Goal: Task Accomplishment & Management: Manage account settings

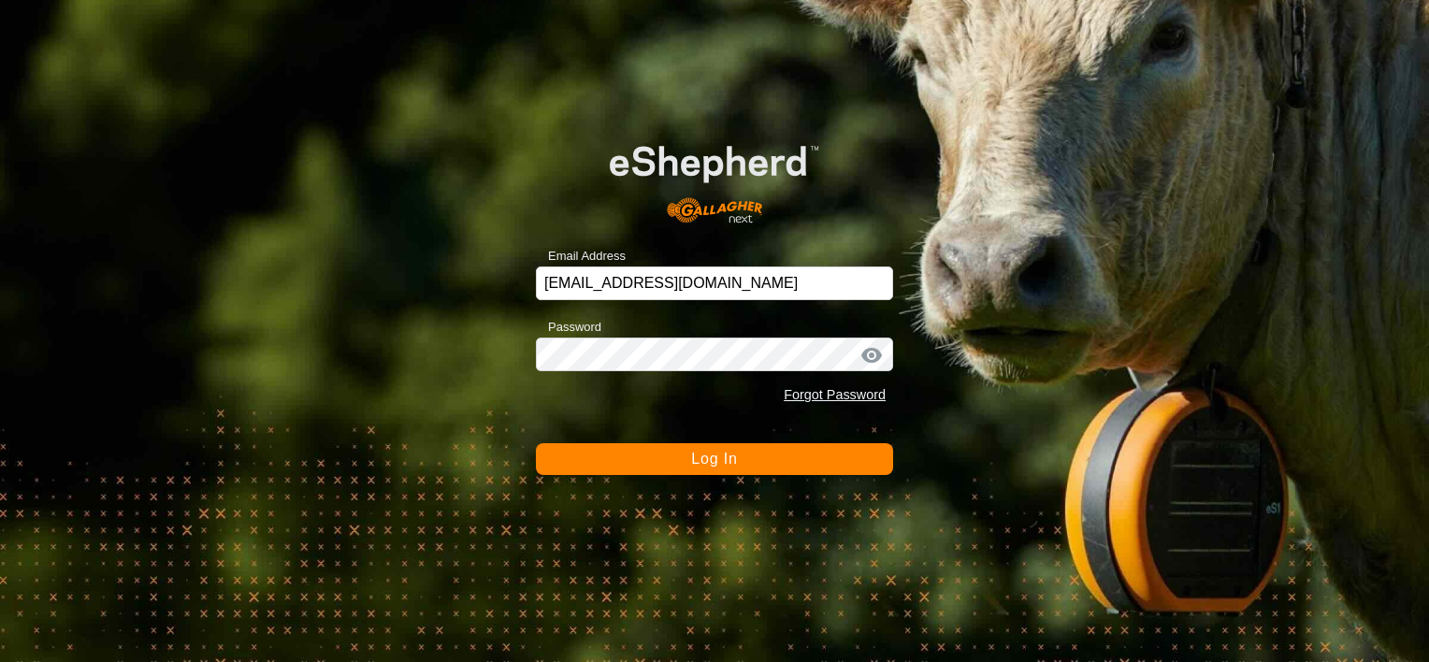
click at [768, 457] on button "Log In" at bounding box center [714, 459] width 357 height 32
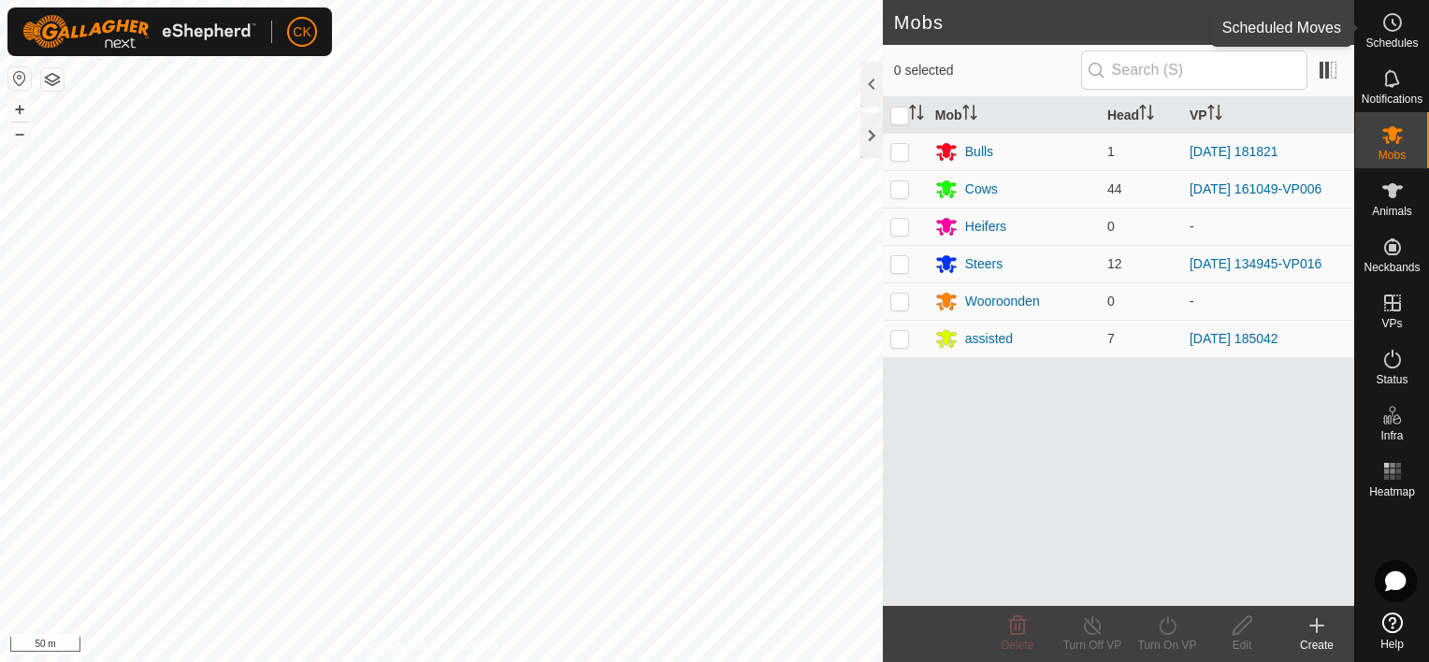
click at [1388, 16] on icon at bounding box center [1393, 22] width 22 height 22
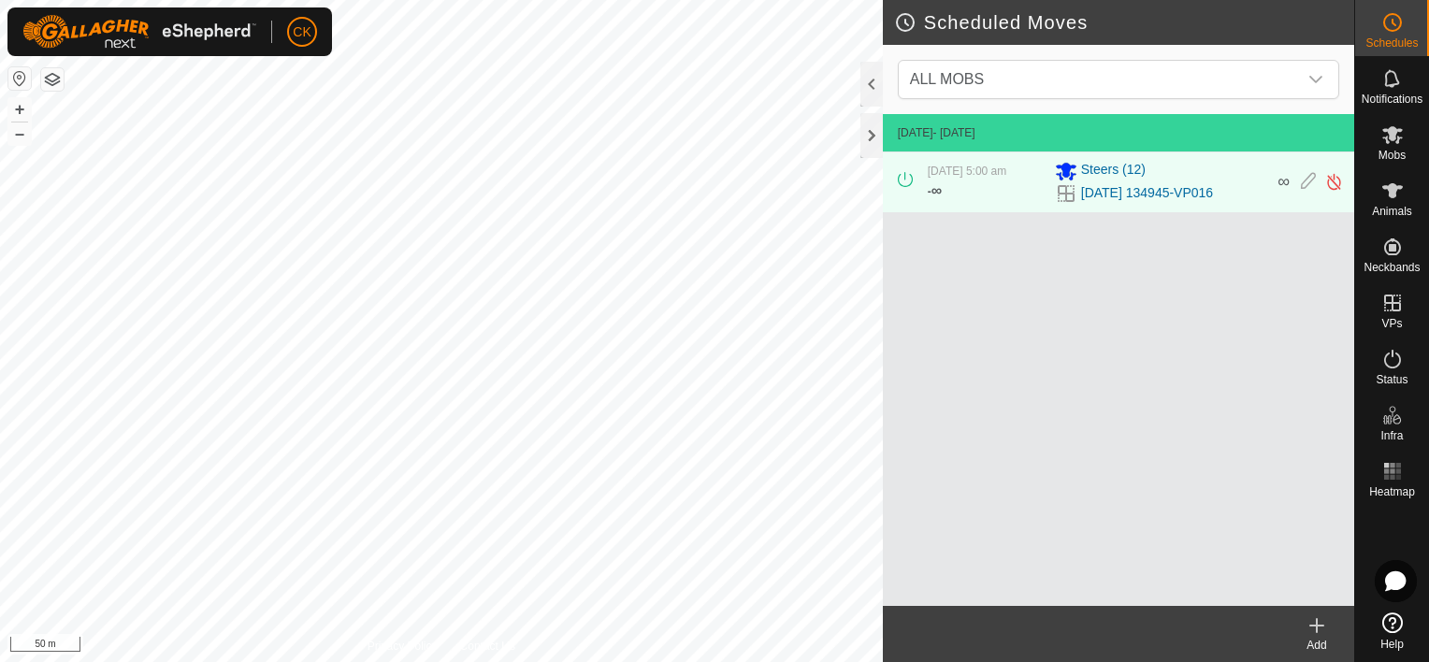
click at [1319, 629] on icon at bounding box center [1317, 626] width 22 height 22
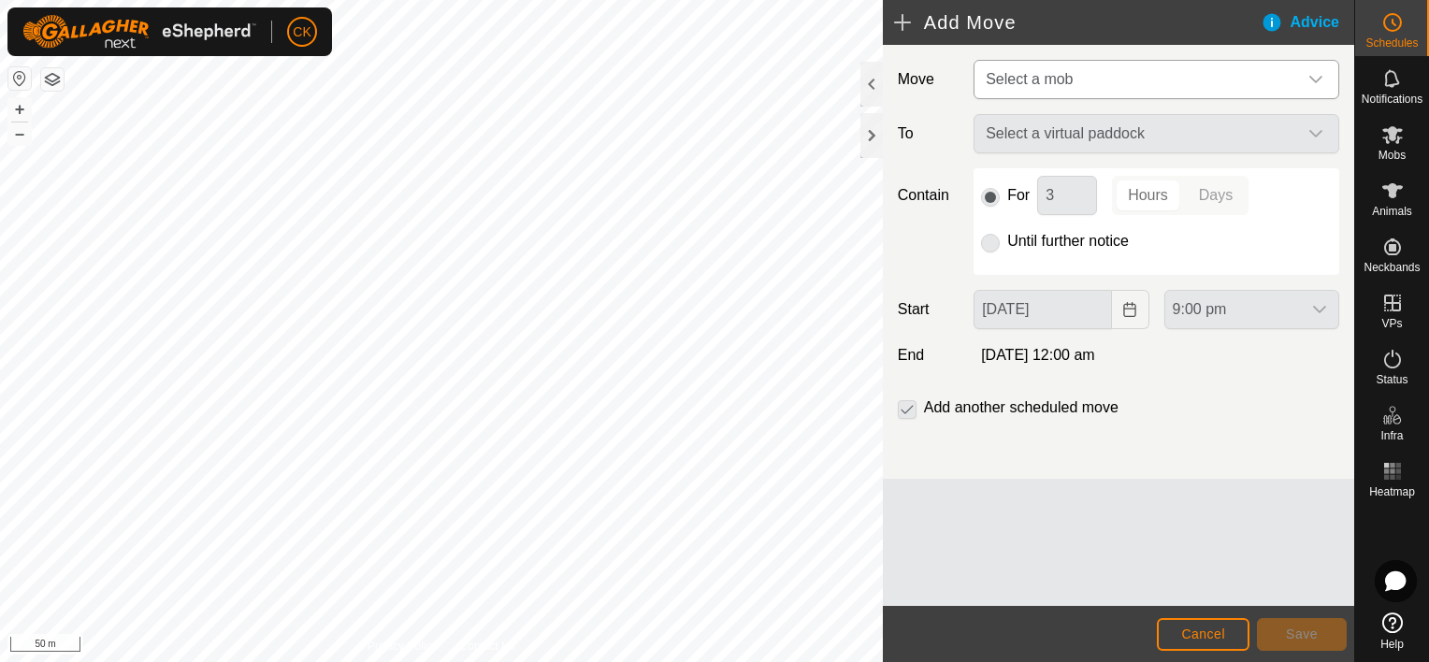
click at [1321, 75] on icon "dropdown trigger" at bounding box center [1316, 79] width 15 height 15
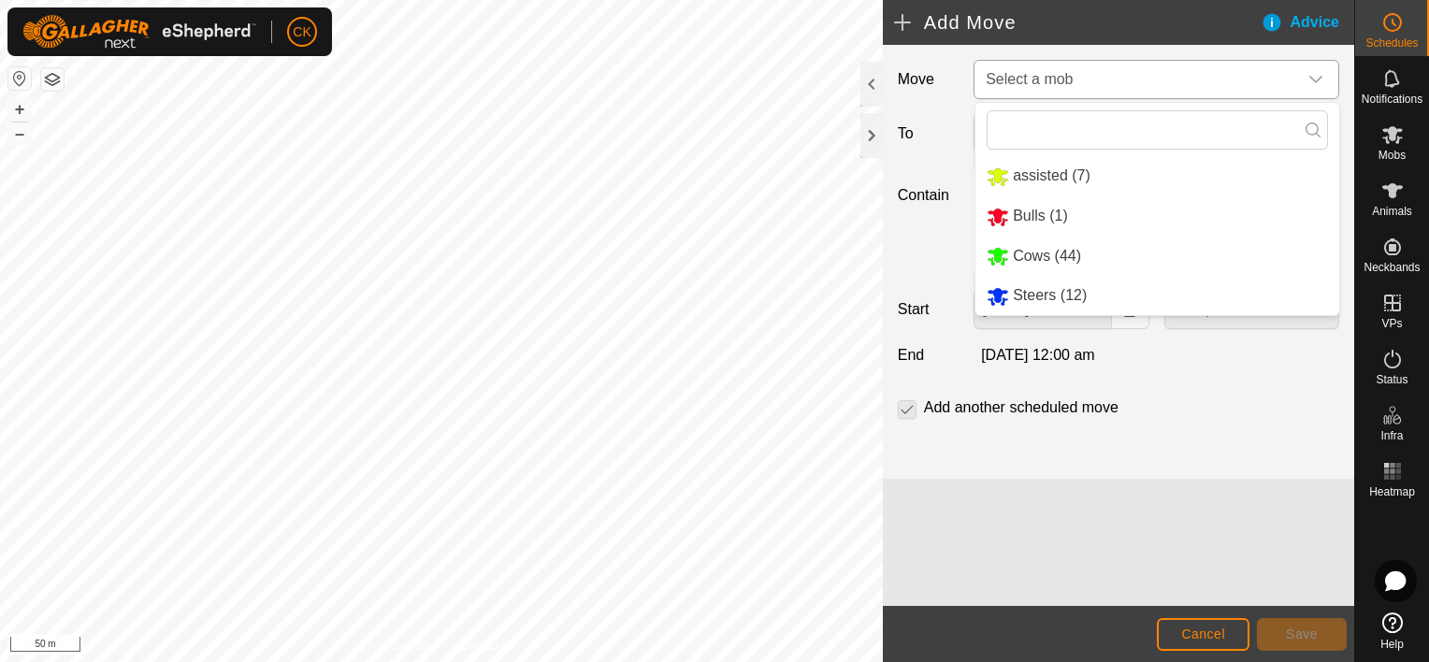
click at [1036, 295] on li "Steers (12)" at bounding box center [1158, 296] width 364 height 38
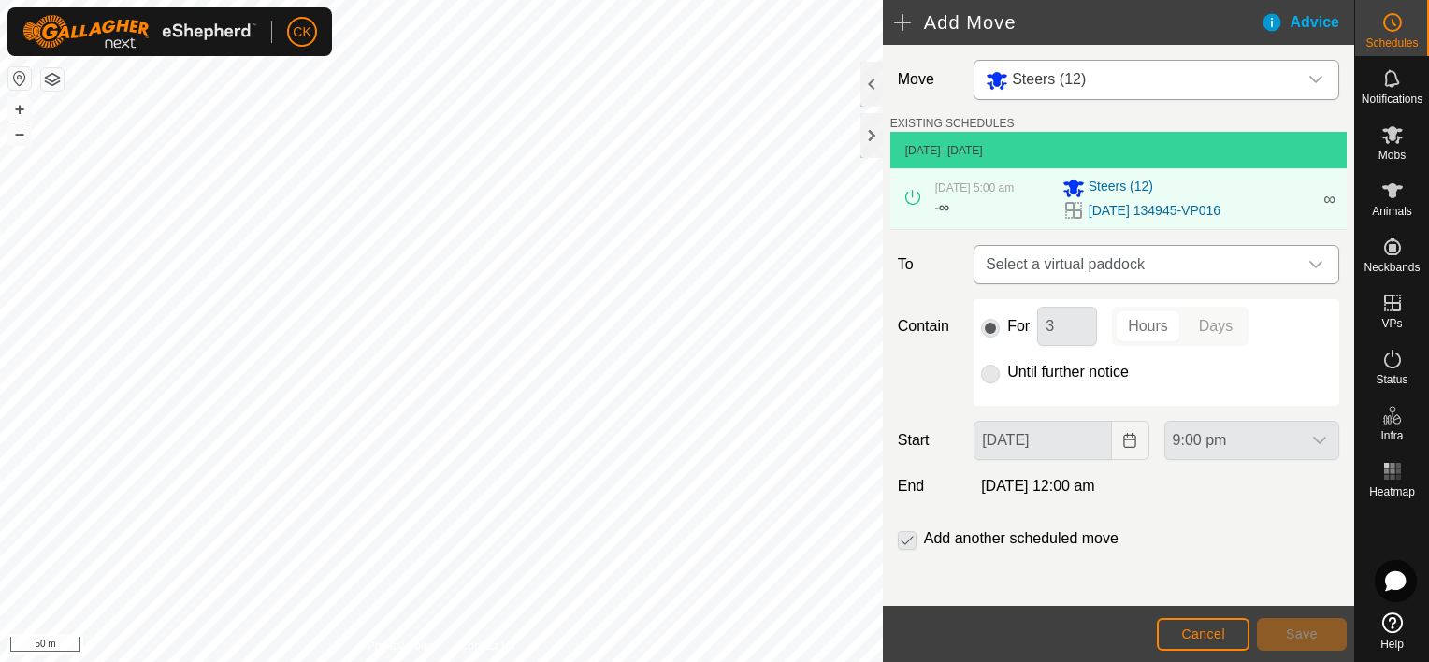
click at [1309, 266] on icon "dropdown trigger" at bounding box center [1316, 264] width 15 height 15
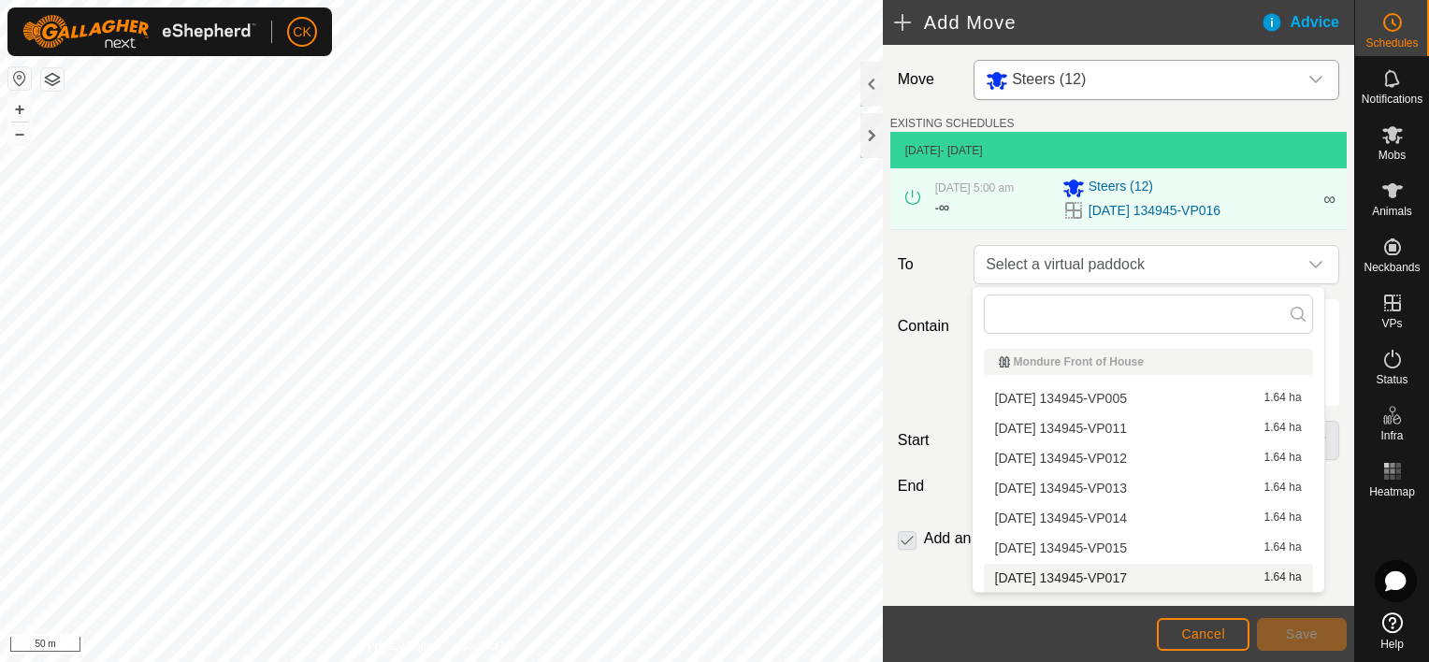
click at [1134, 569] on li "[DATE] 134945-VP017 1.64 ha" at bounding box center [1148, 578] width 329 height 28
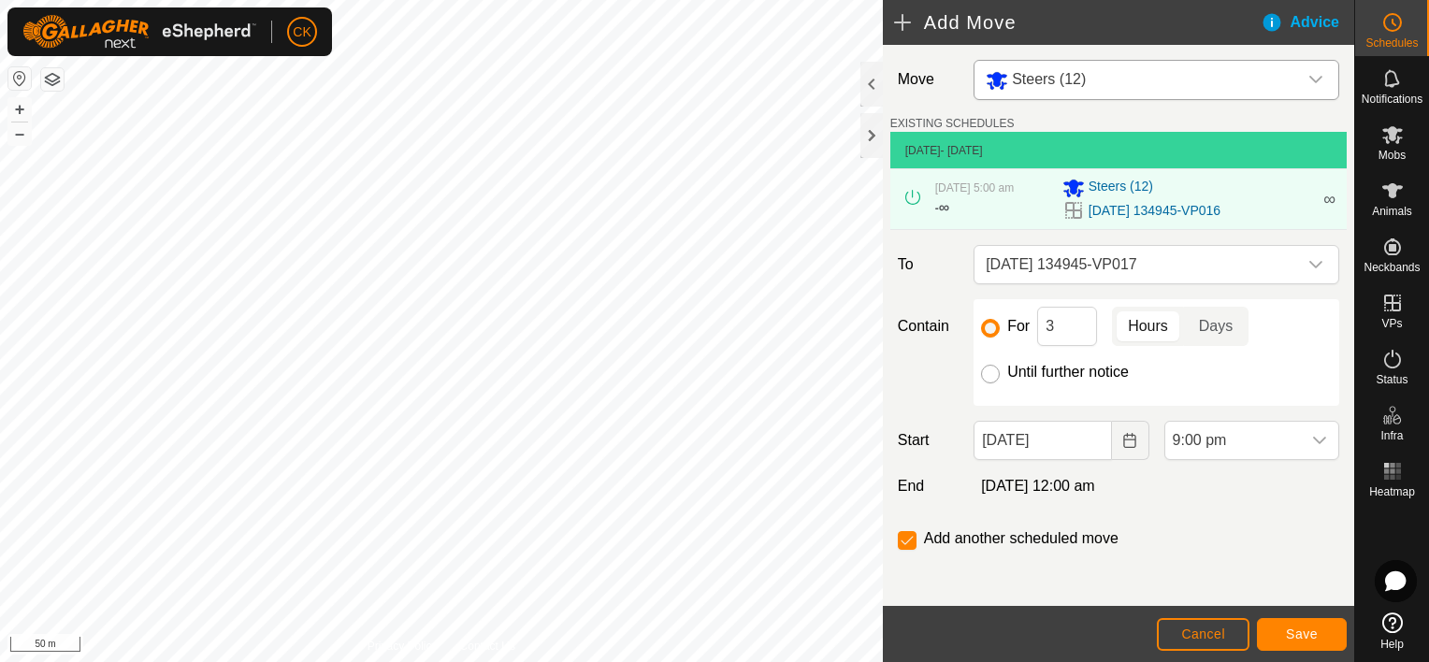
click at [984, 374] on input "Until further notice" at bounding box center [990, 374] width 19 height 19
radio input "true"
checkbox input "false"
click at [1313, 437] on icon "dropdown trigger" at bounding box center [1319, 440] width 13 height 7
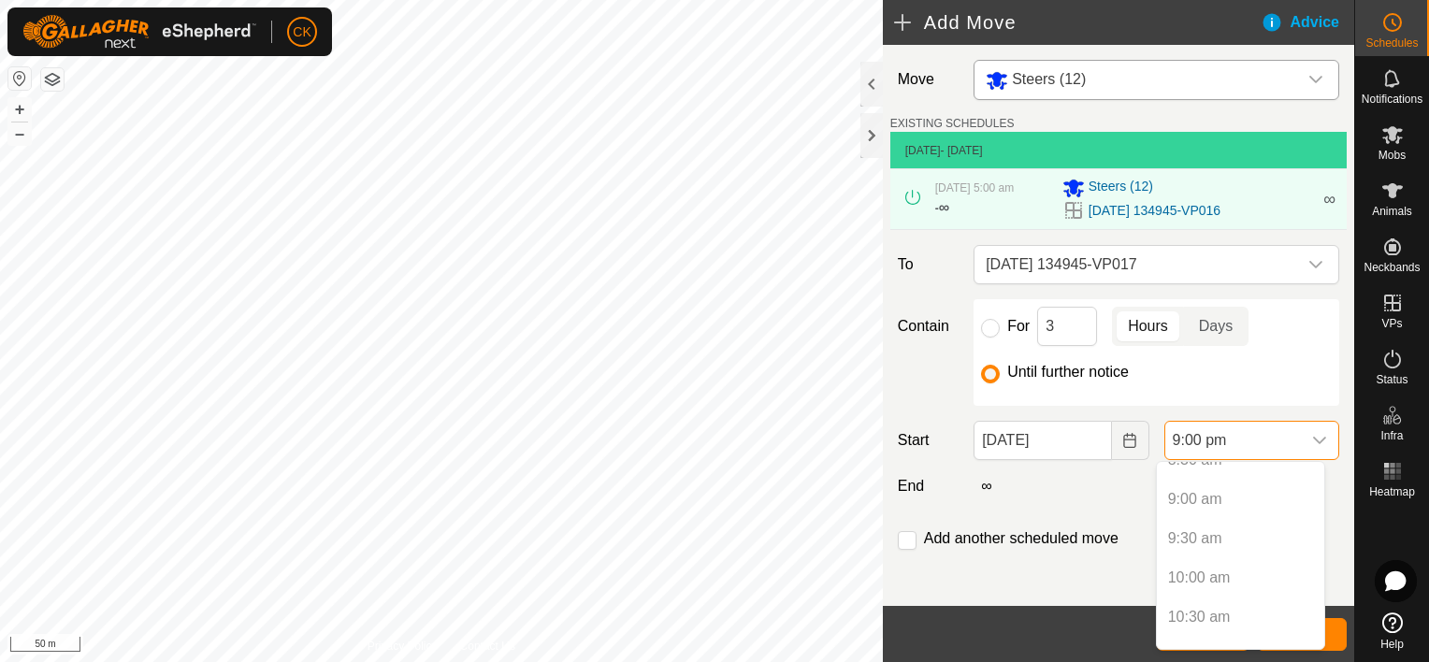
scroll to position [659, 0]
click at [1088, 440] on input "[DATE]" at bounding box center [1043, 440] width 138 height 39
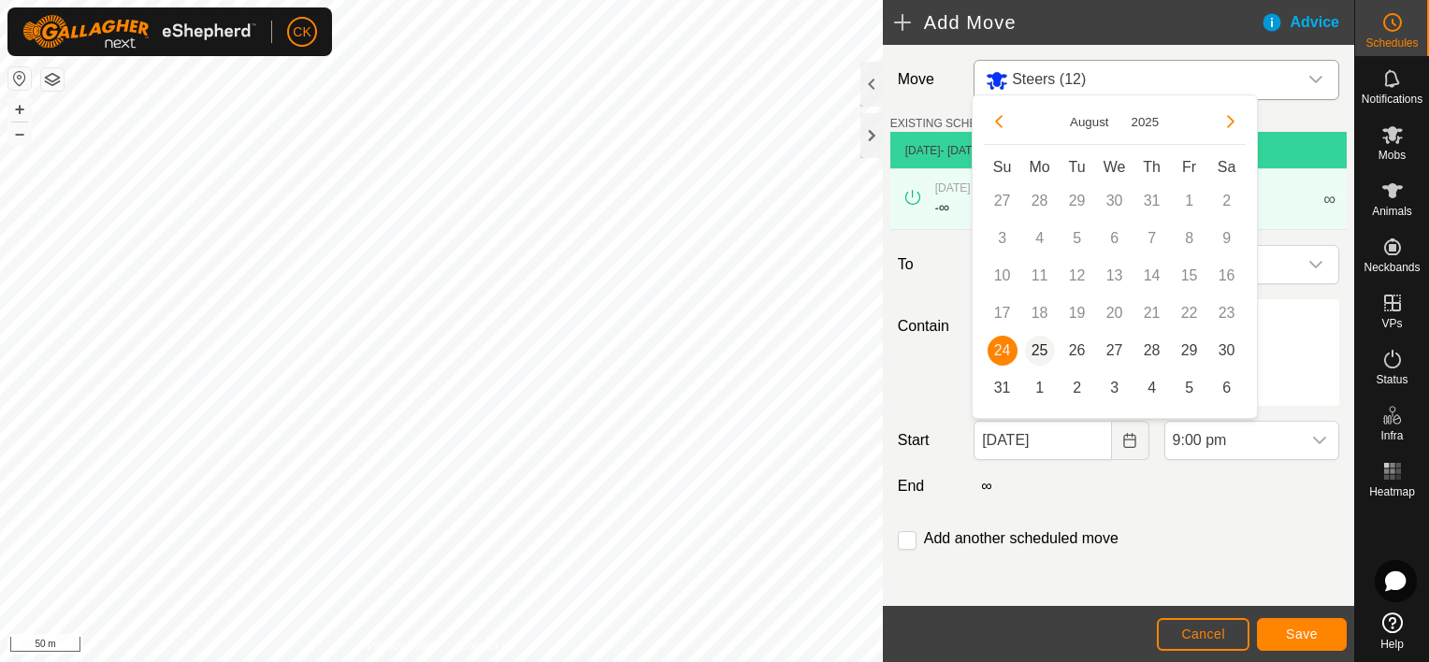
click at [1039, 349] on span "25" at bounding box center [1040, 351] width 30 height 30
type input "[DATE]"
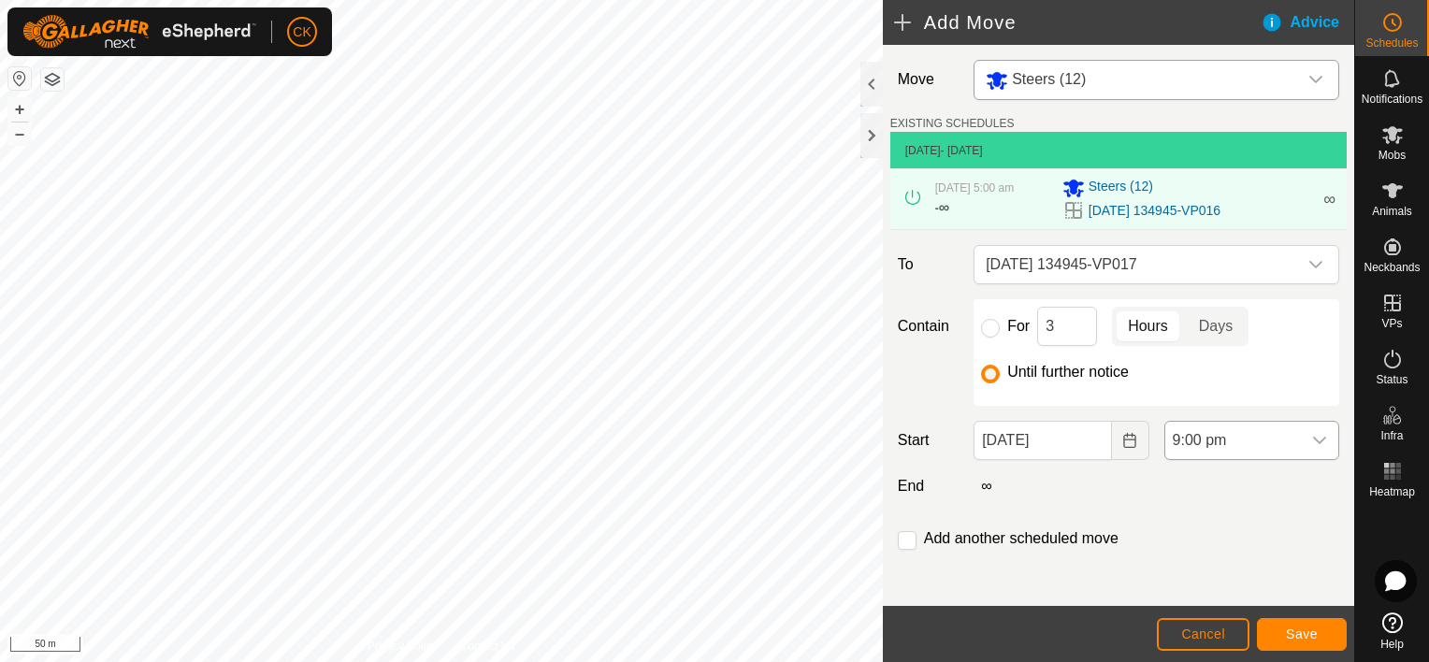
click at [1301, 441] on div "dropdown trigger" at bounding box center [1319, 440] width 37 height 37
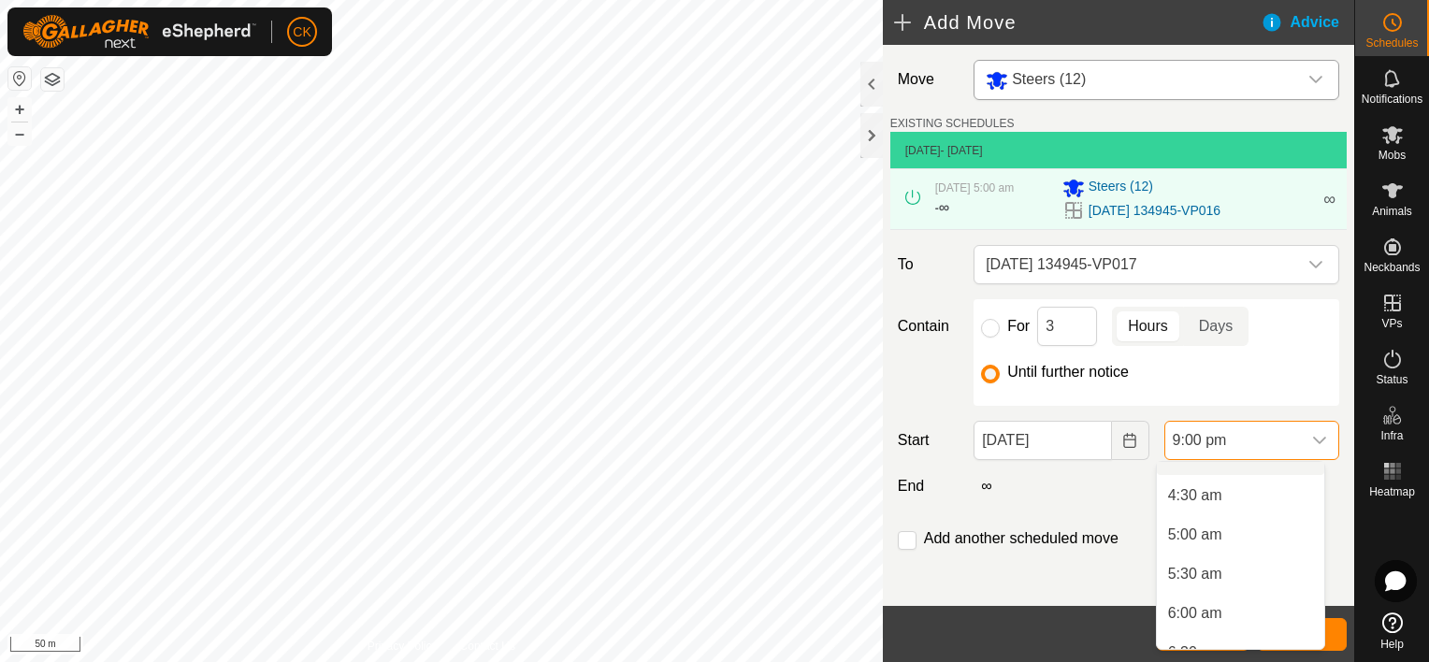
scroll to position [370, 0]
click at [1199, 500] on li "5:00 am" at bounding box center [1240, 503] width 167 height 37
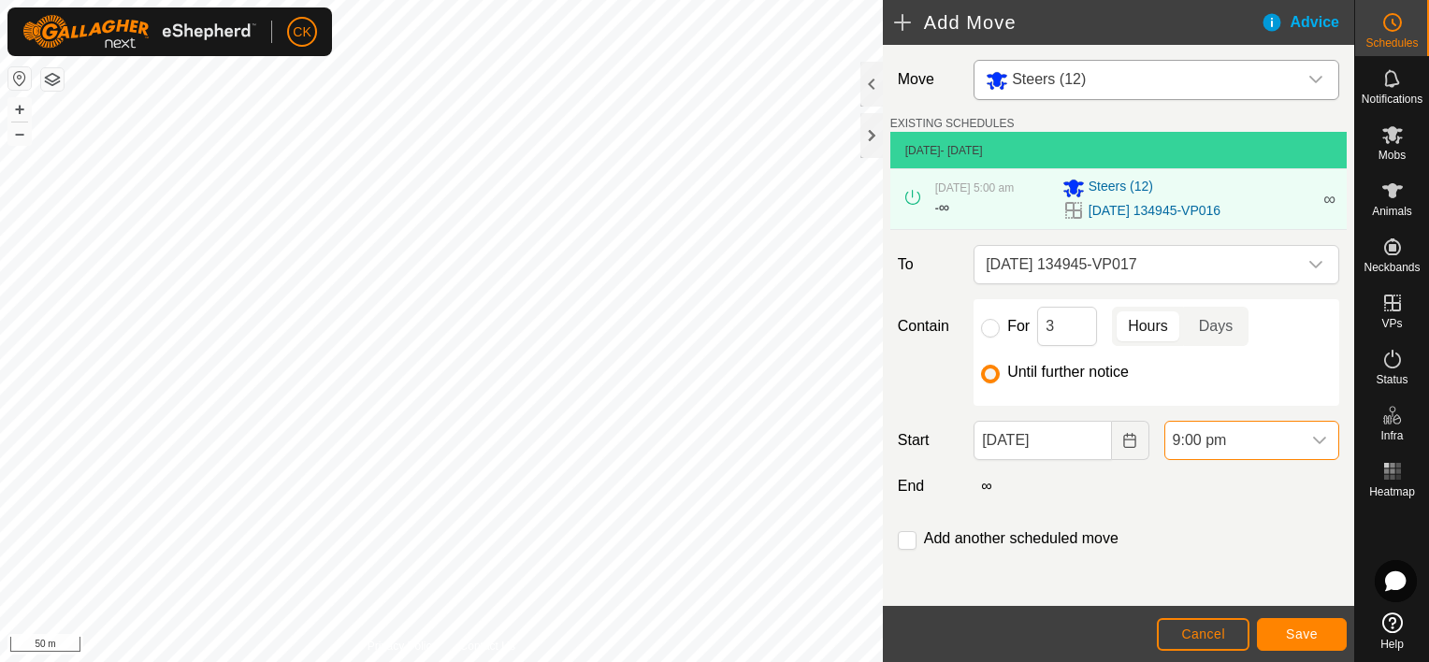
scroll to position [1501, 0]
click at [1310, 634] on span "Save" at bounding box center [1302, 634] width 32 height 15
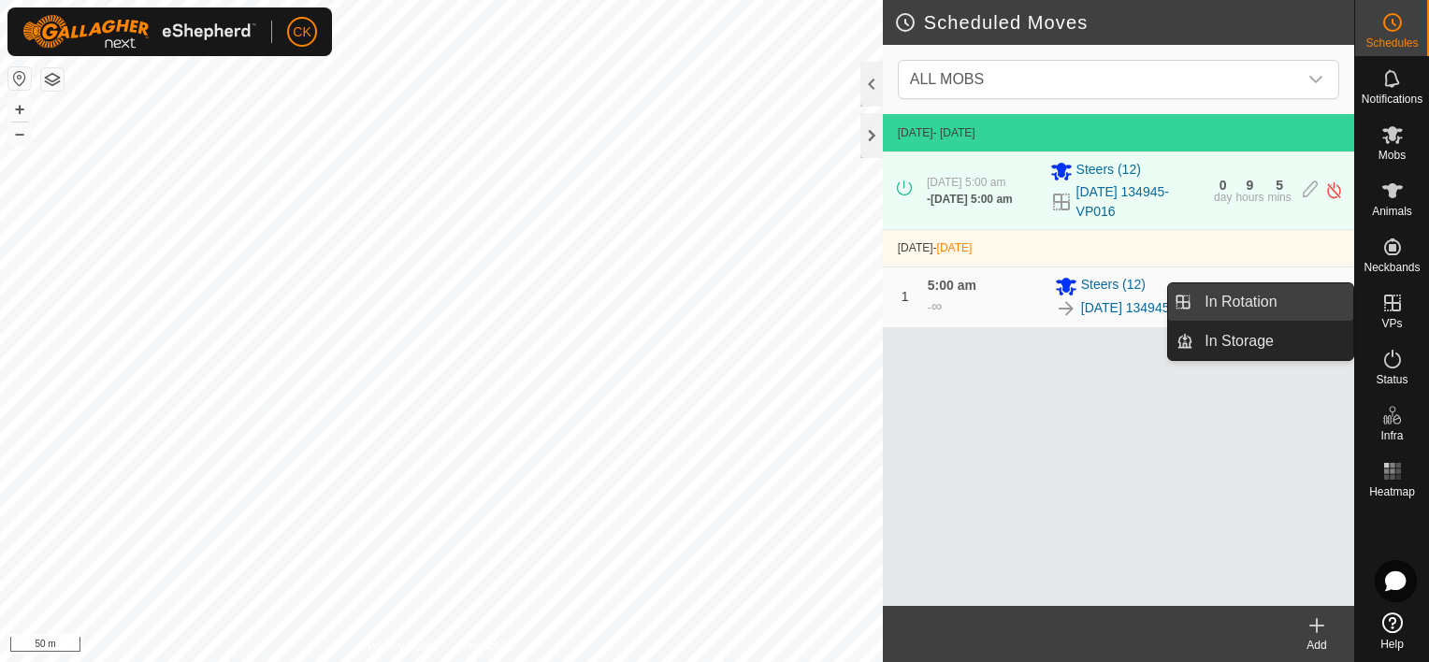
click at [1280, 301] on link "In Rotation" at bounding box center [1274, 301] width 160 height 37
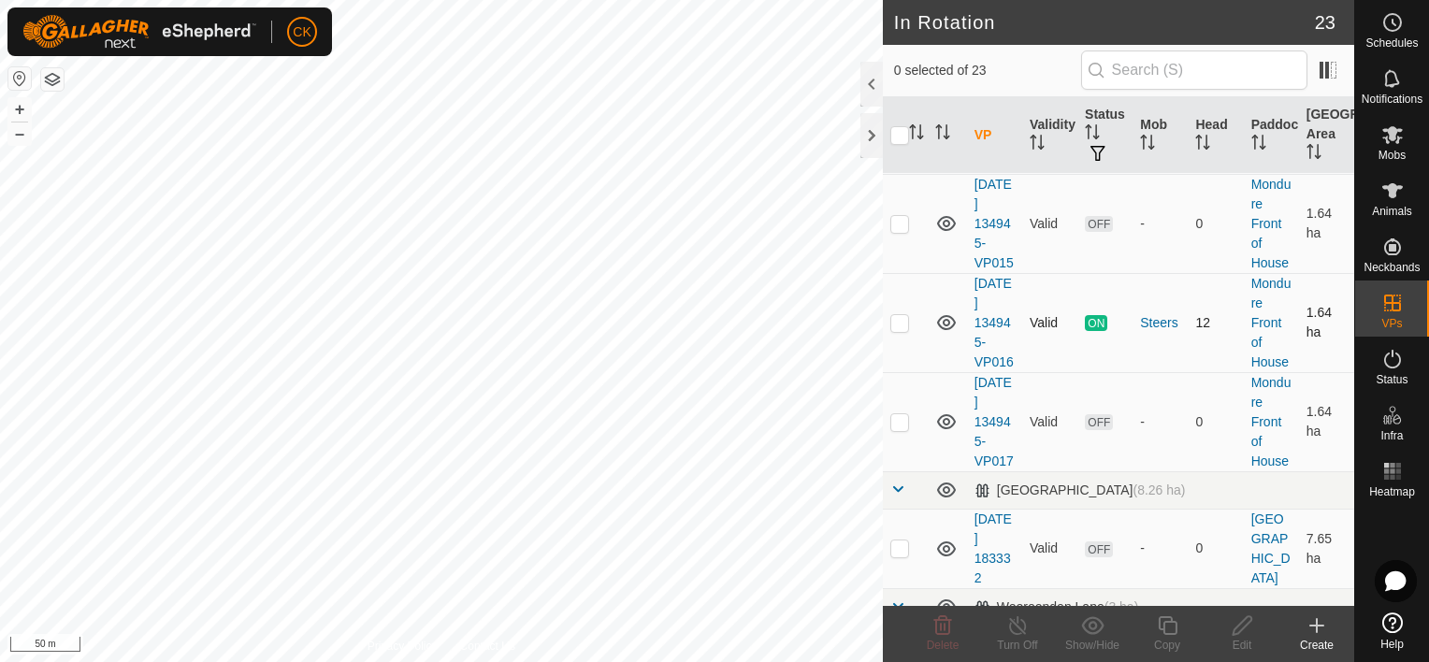
scroll to position [1216, 0]
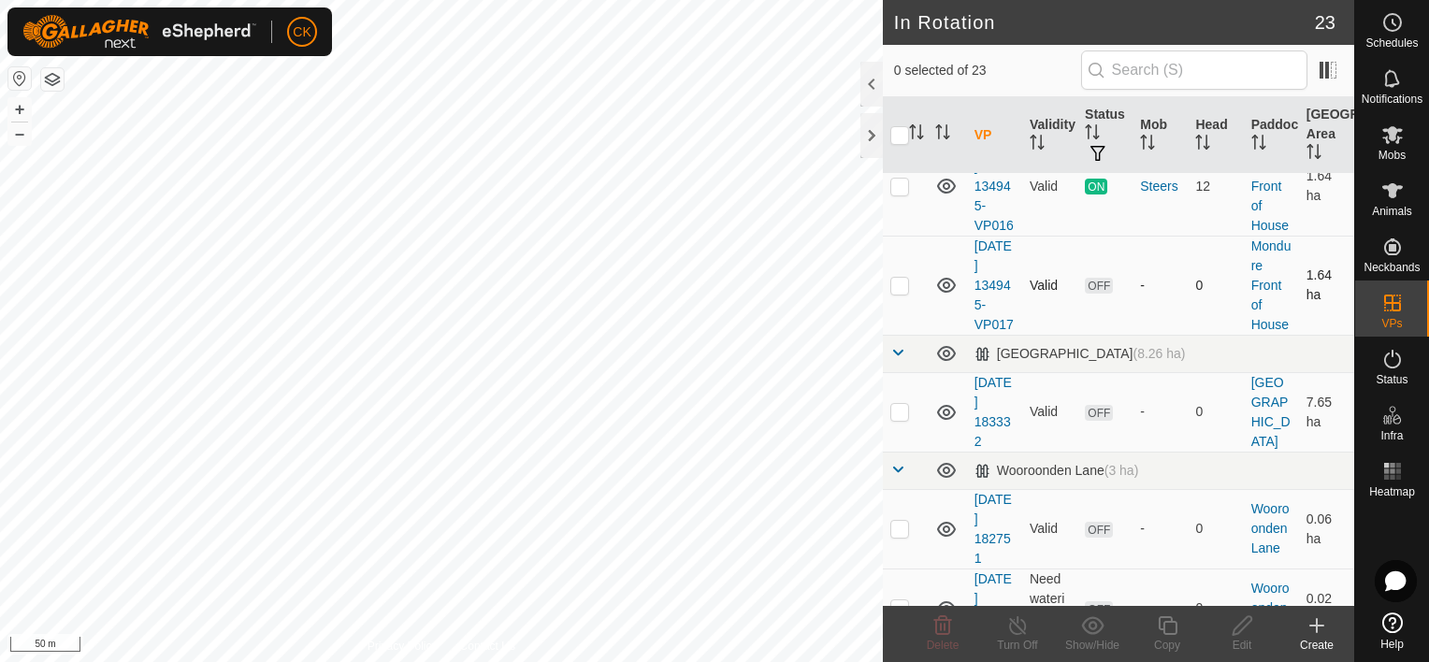
click at [900, 293] on p-checkbox at bounding box center [900, 285] width 19 height 15
checkbox input "true"
click at [1165, 625] on icon at bounding box center [1167, 626] width 23 height 22
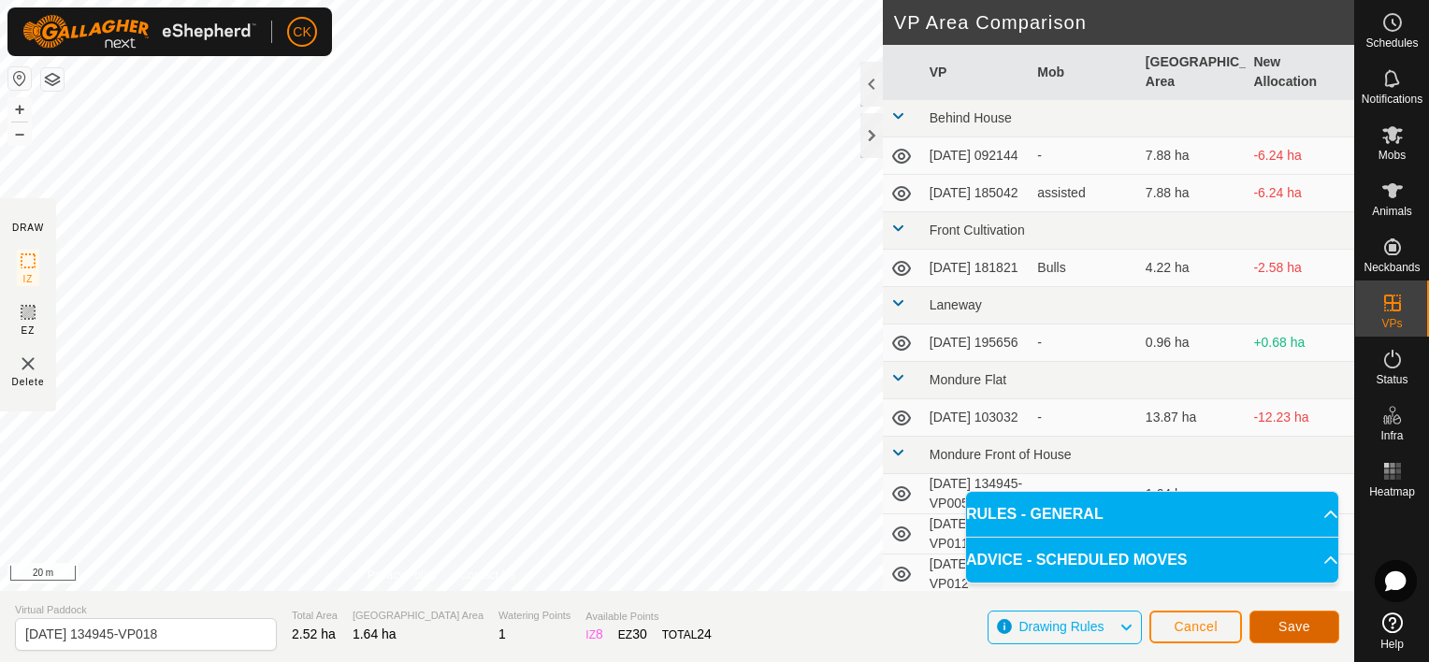
click at [1284, 631] on span "Save" at bounding box center [1295, 626] width 32 height 15
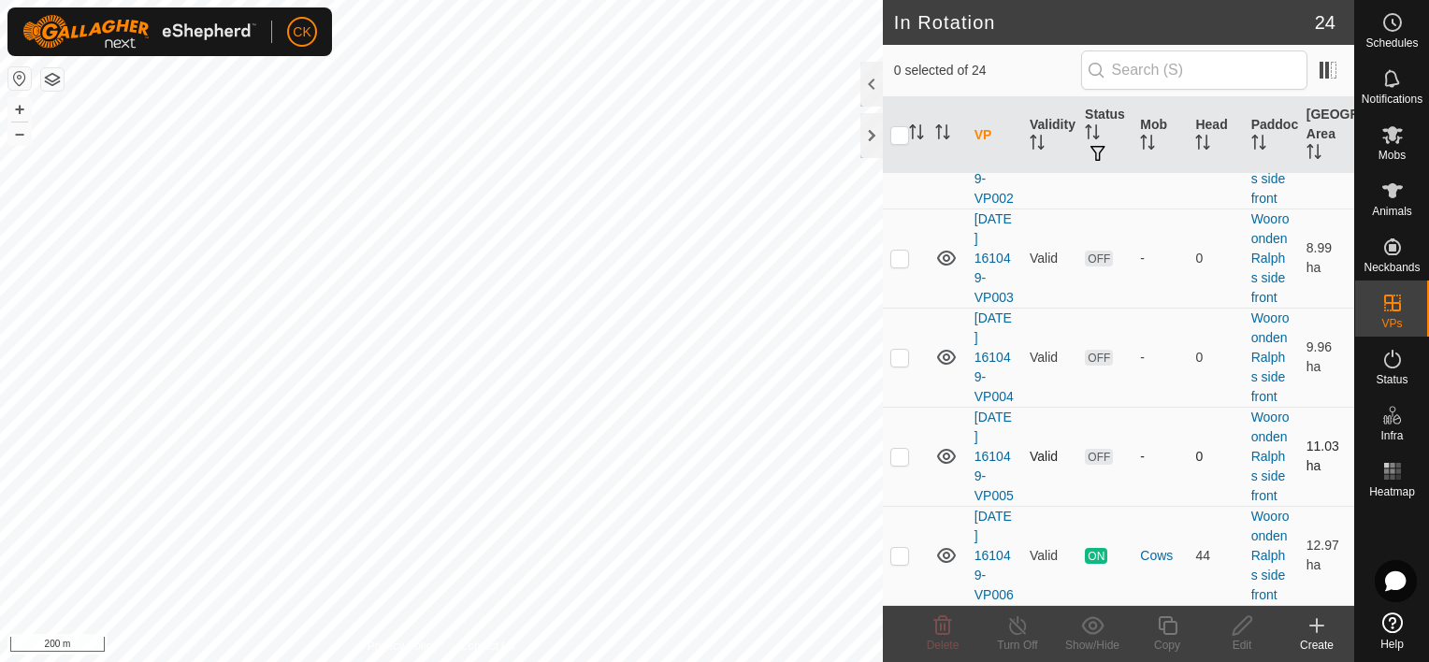
scroll to position [2379, 0]
click at [900, 548] on p-checkbox at bounding box center [900, 555] width 19 height 15
checkbox input "true"
click at [1162, 625] on icon at bounding box center [1167, 626] width 23 height 22
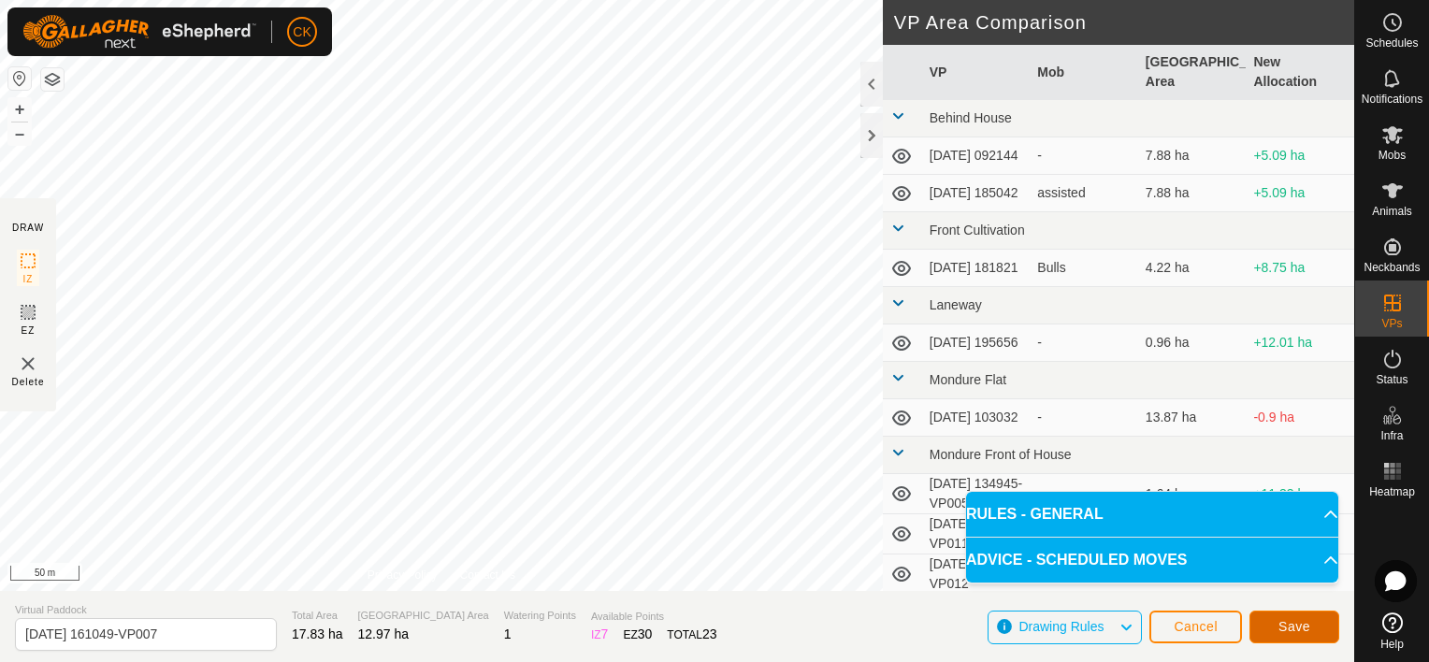
click at [1275, 628] on button "Save" at bounding box center [1295, 627] width 90 height 33
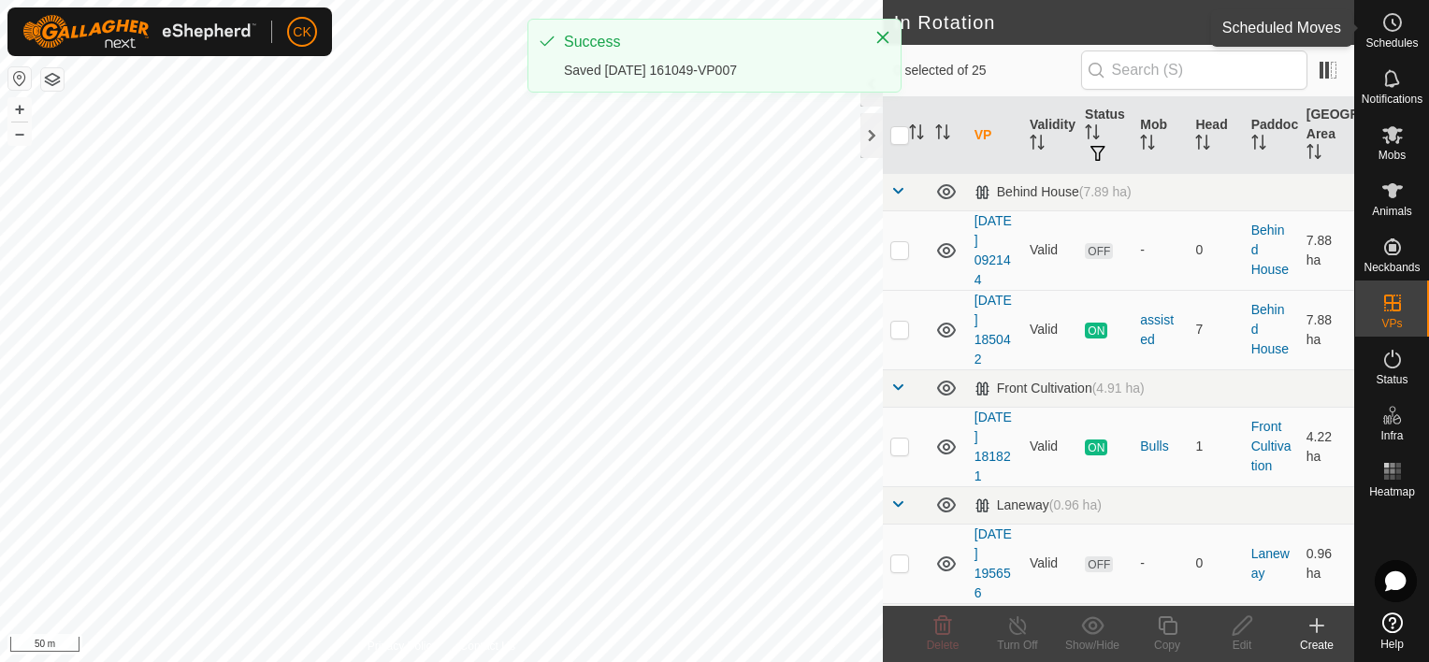
click at [1390, 23] on icon at bounding box center [1393, 22] width 22 height 22
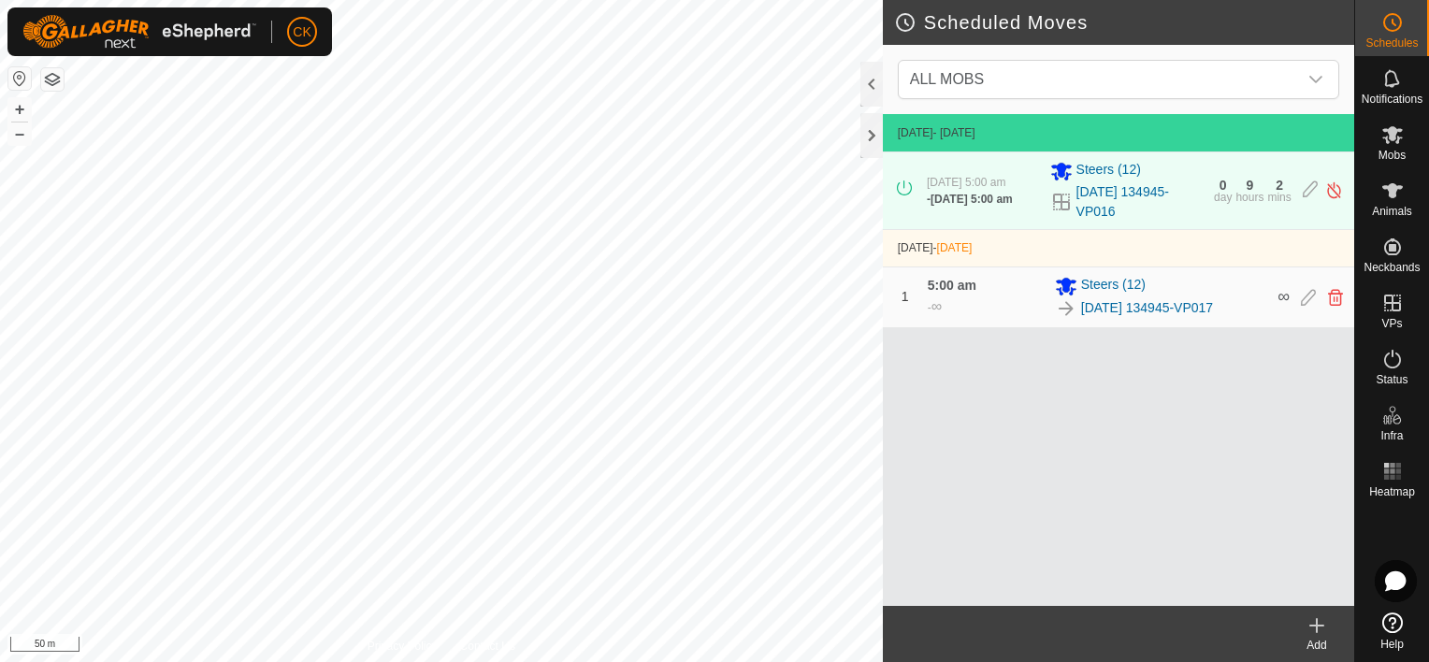
click at [1317, 621] on icon at bounding box center [1317, 625] width 0 height 13
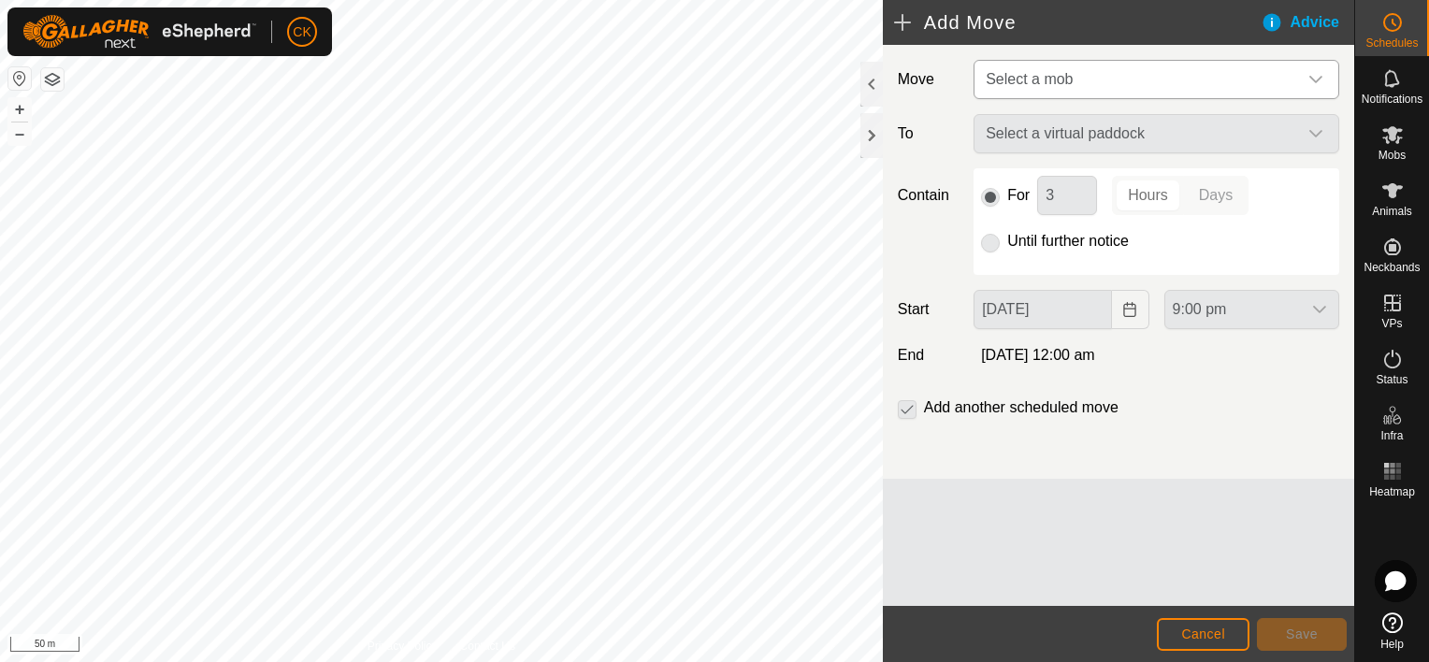
click at [1318, 77] on icon "dropdown trigger" at bounding box center [1316, 79] width 15 height 15
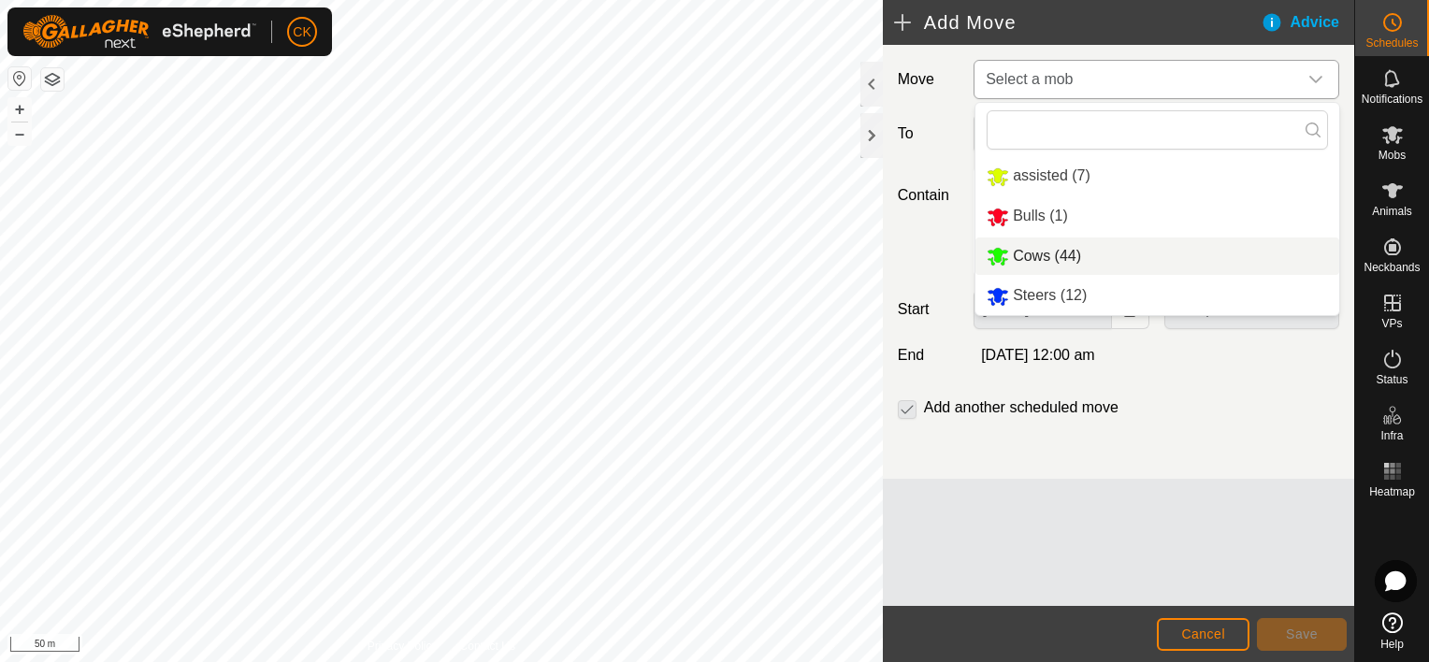
click at [1010, 256] on li "Cows (44)" at bounding box center [1158, 257] width 364 height 38
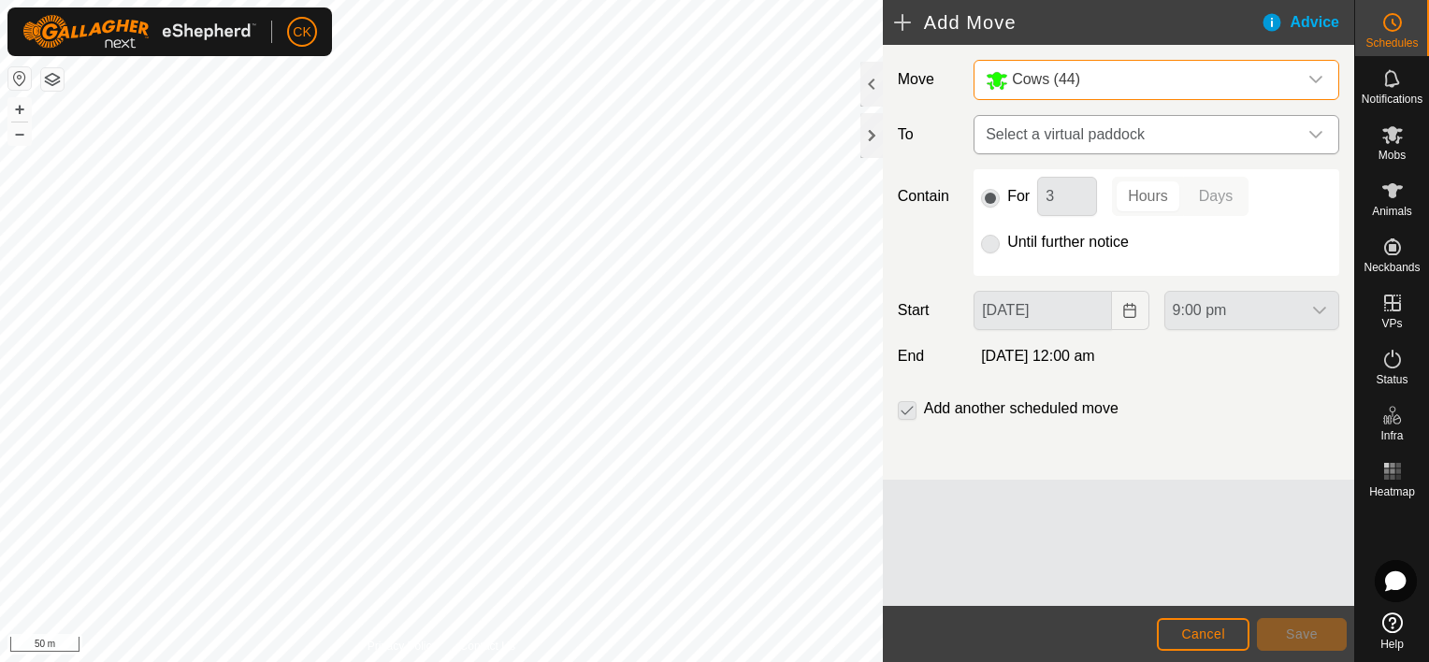
click at [1317, 134] on icon "dropdown trigger" at bounding box center [1316, 134] width 15 height 15
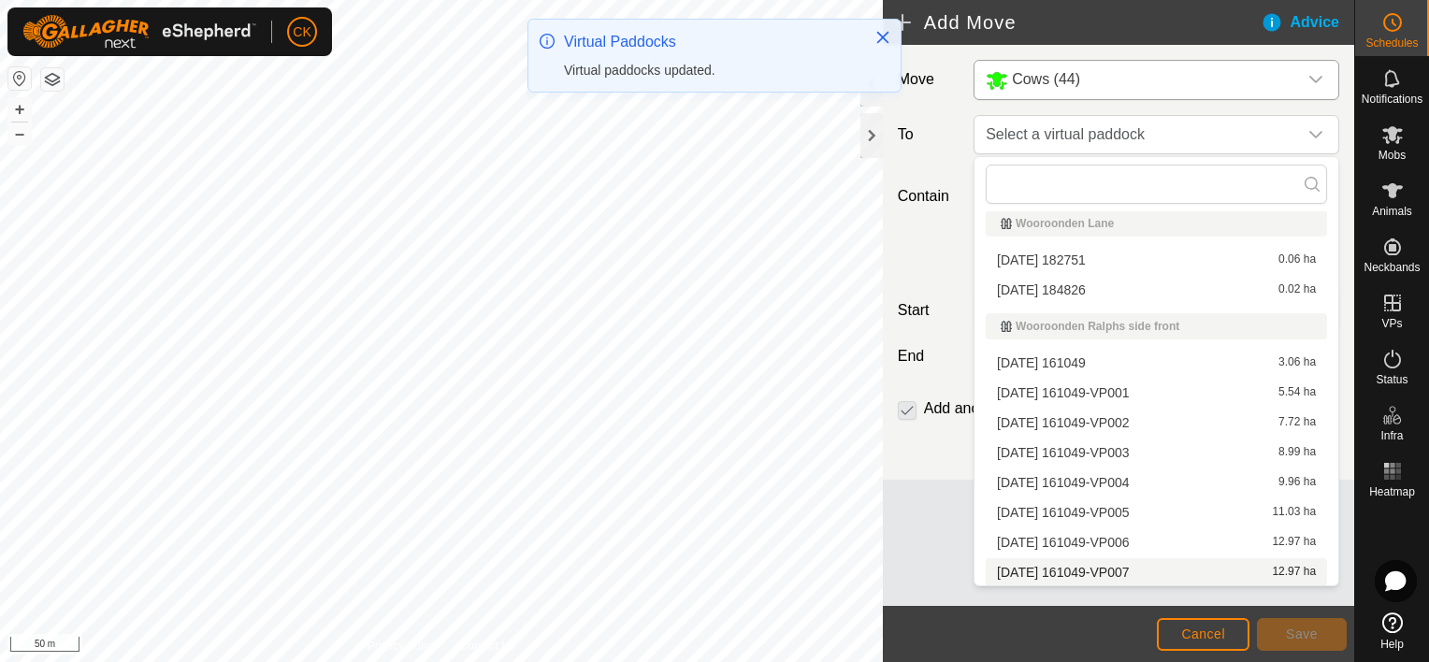
scroll to position [717, 0]
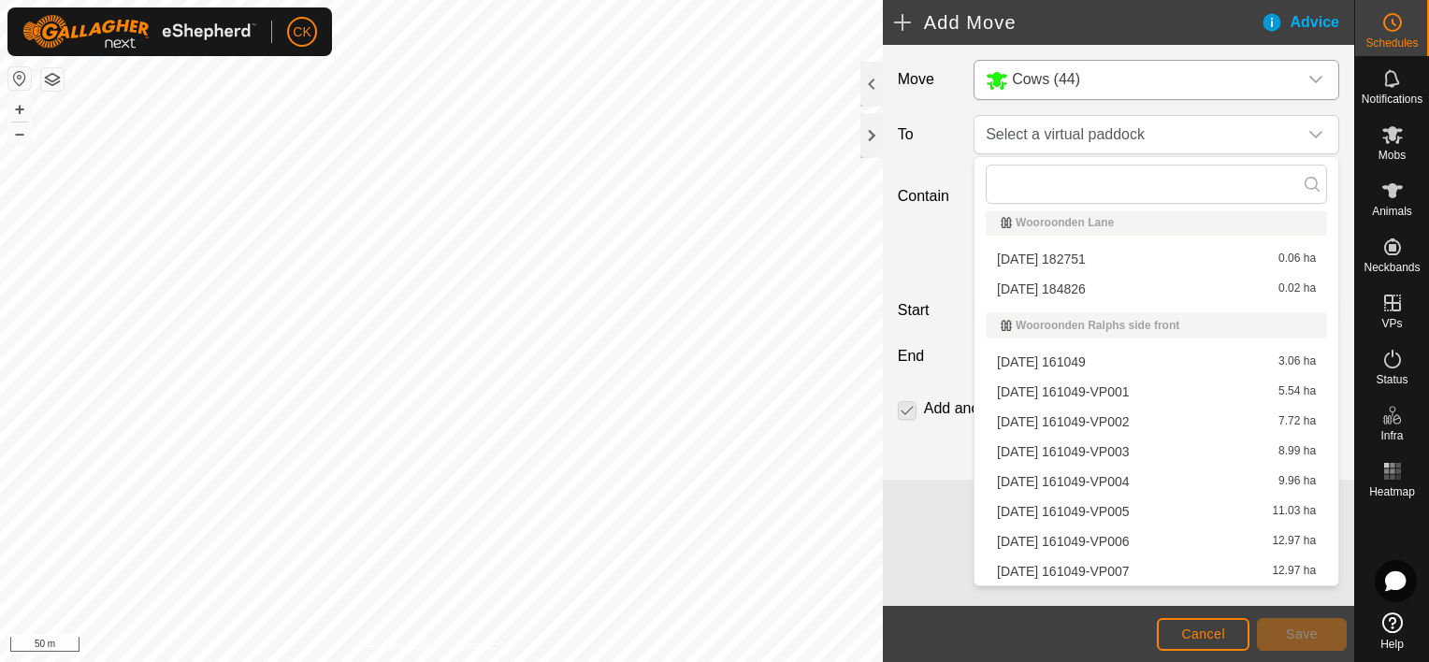
click at [1123, 565] on li "[DATE] 161049-VP007 12.97 ha" at bounding box center [1156, 572] width 341 height 28
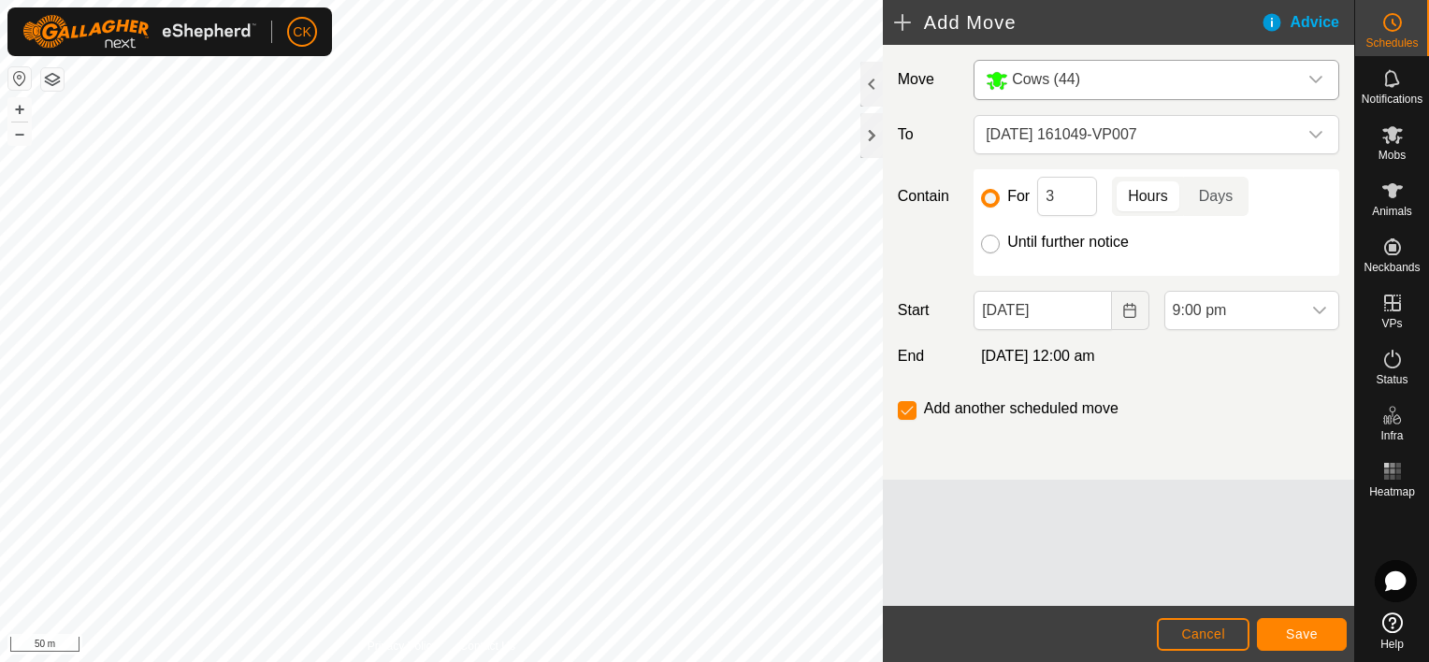
click at [988, 248] on input "Until further notice" at bounding box center [990, 244] width 19 height 19
radio input "true"
checkbox input "false"
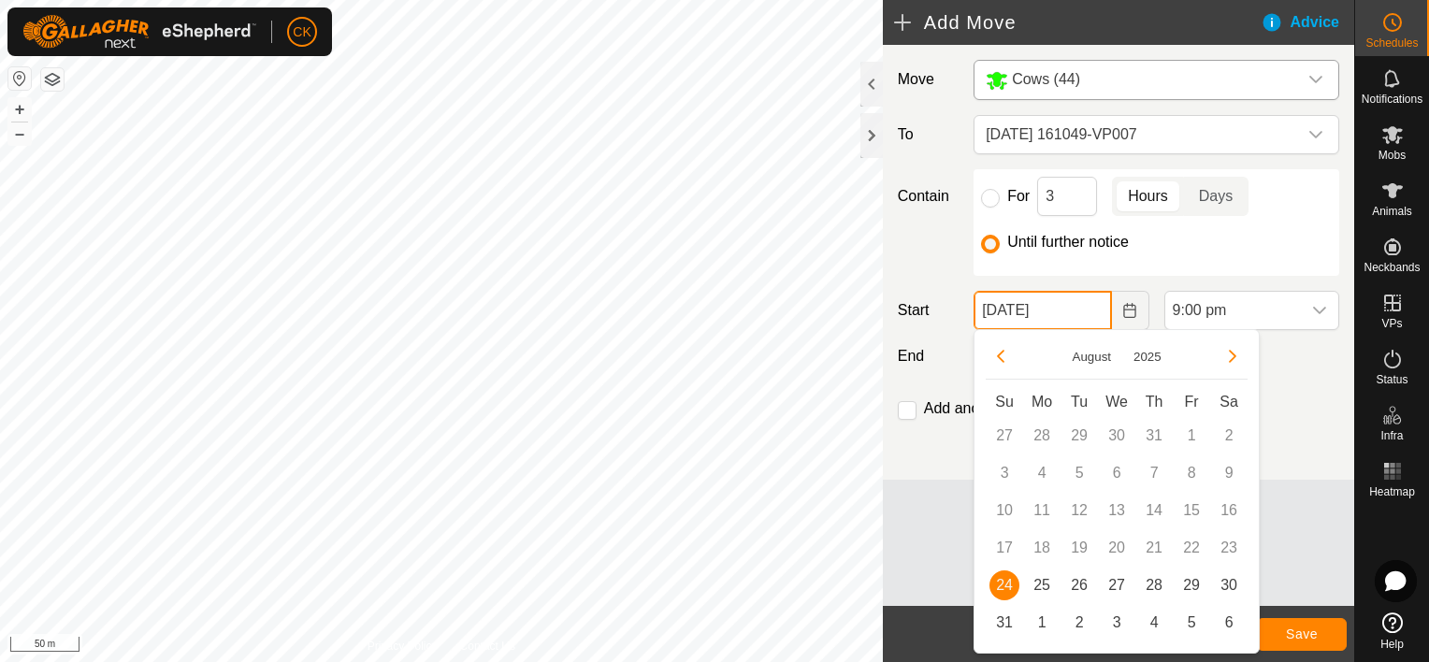
click at [1066, 319] on input "[DATE]" at bounding box center [1043, 310] width 138 height 39
click at [1044, 582] on span "25" at bounding box center [1042, 586] width 30 height 30
type input "[DATE]"
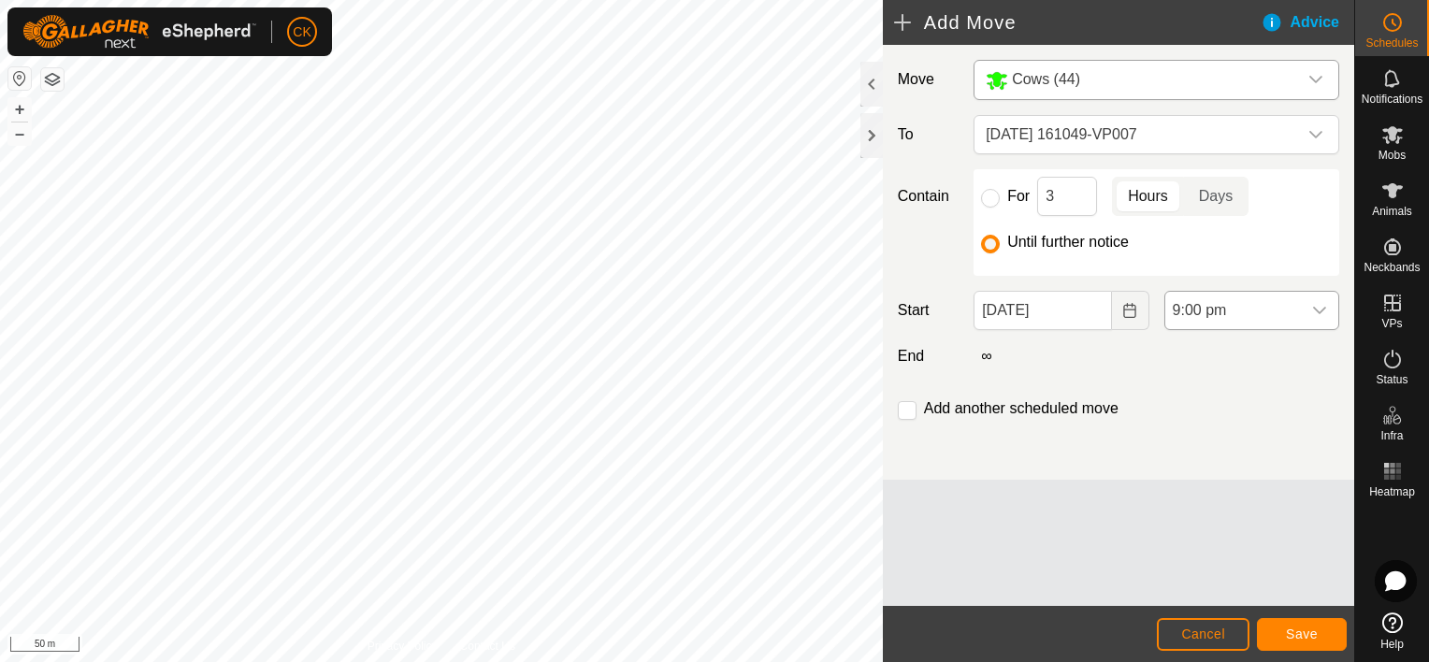
click at [1313, 307] on icon "dropdown trigger" at bounding box center [1320, 310] width 15 height 15
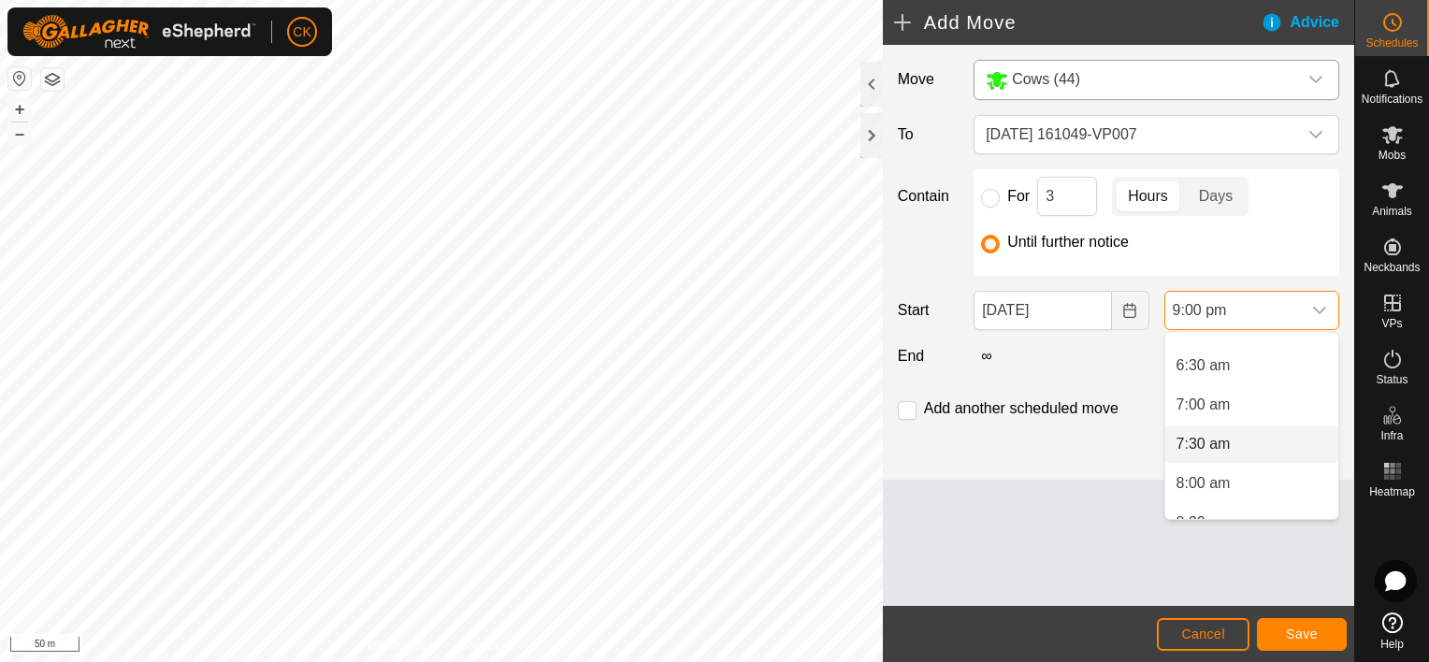
scroll to position [464, 0]
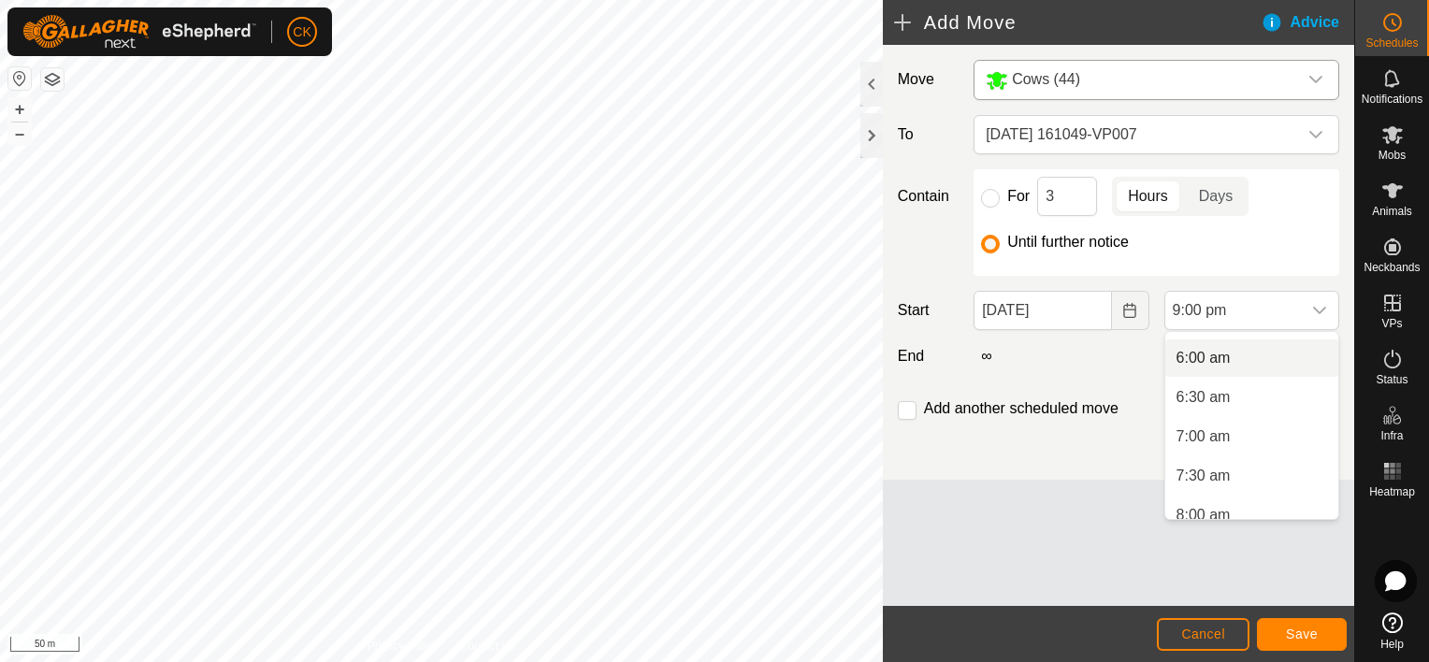
click at [1210, 355] on li "6:00 am" at bounding box center [1252, 358] width 173 height 37
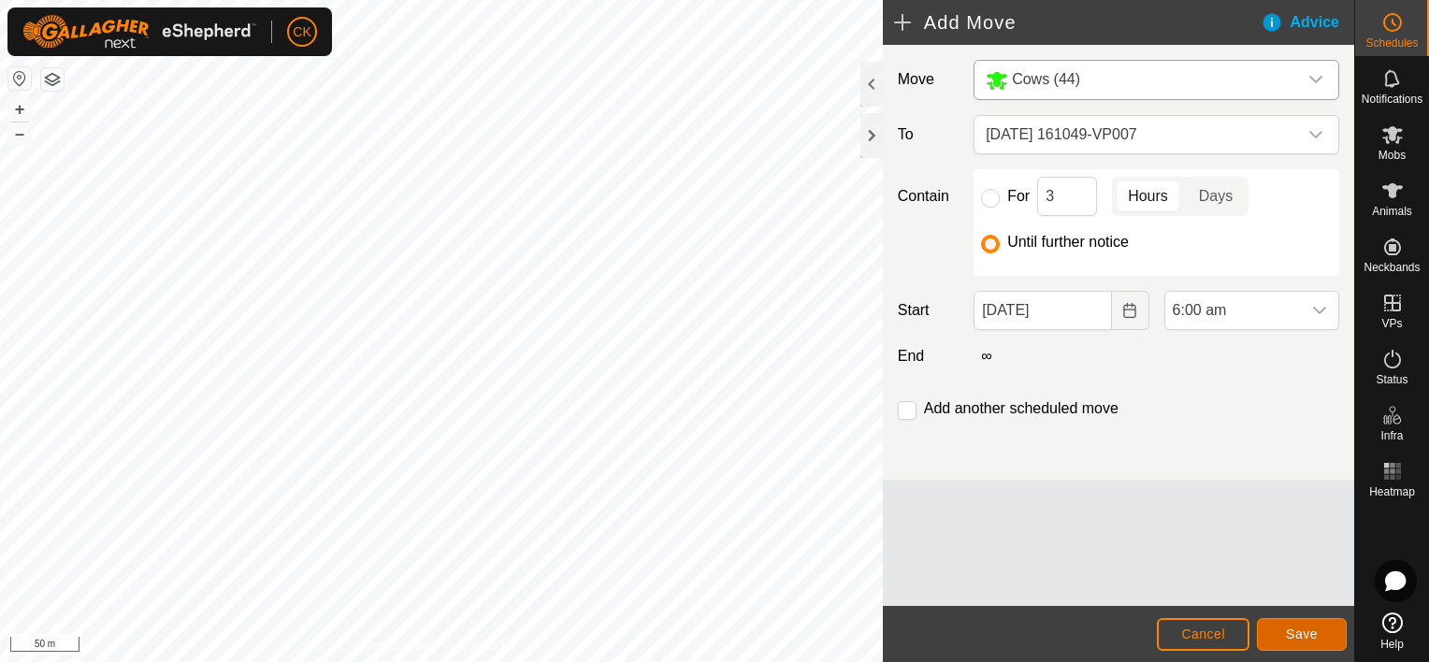
click at [1297, 630] on span "Save" at bounding box center [1302, 634] width 32 height 15
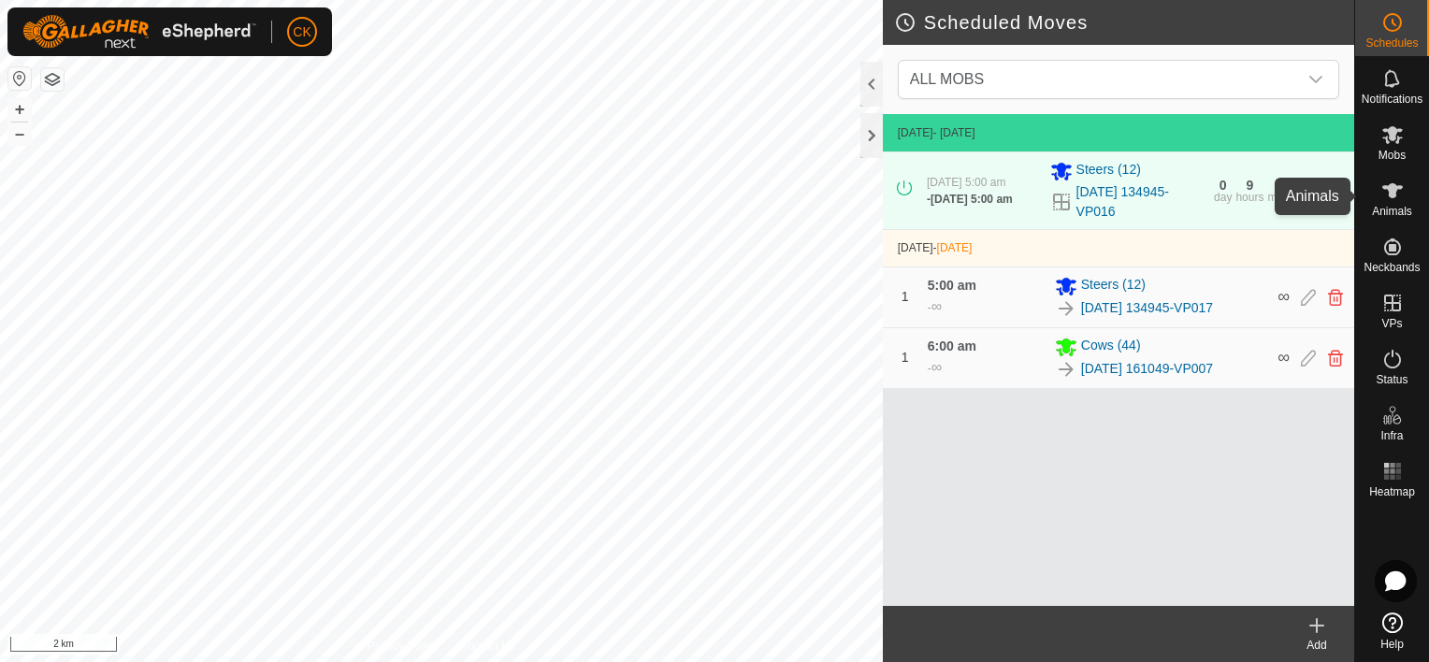
click at [1390, 188] on icon at bounding box center [1393, 190] width 21 height 15
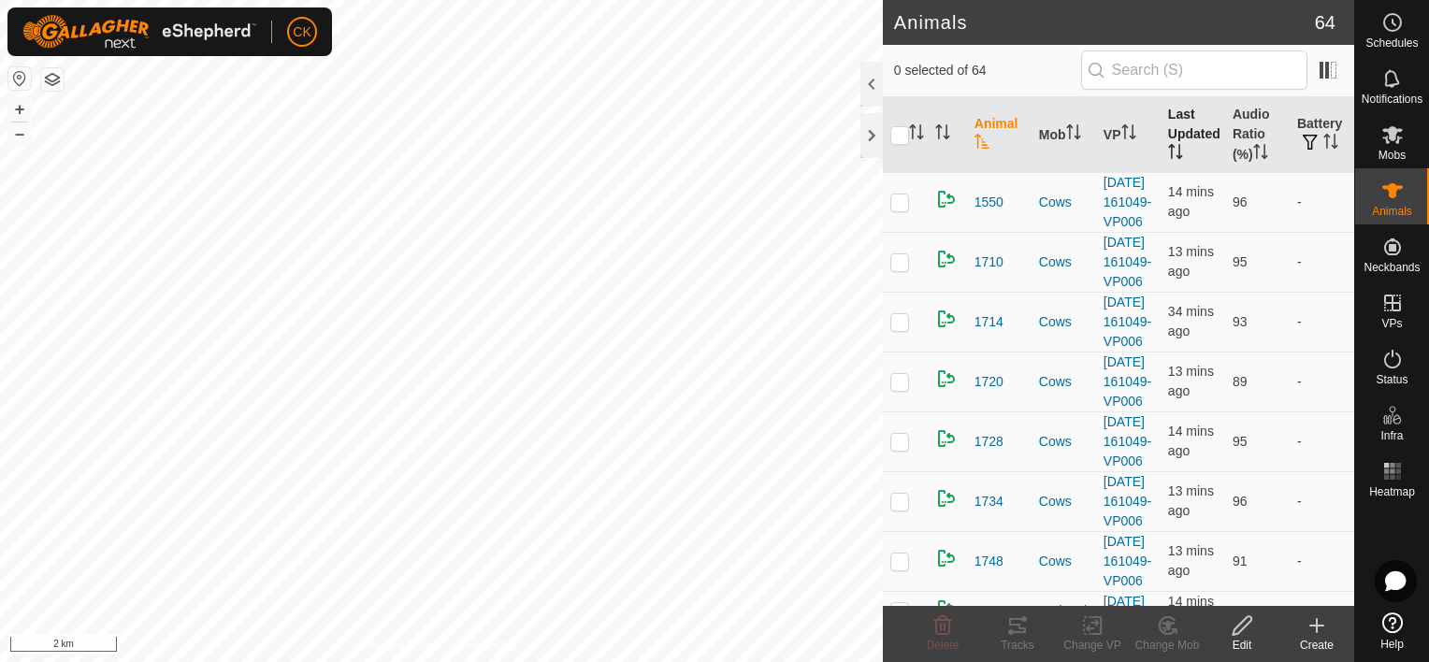
click at [1174, 120] on th "Last Updated" at bounding box center [1193, 135] width 65 height 76
click at [1250, 120] on th "Audio Ratio (%)" at bounding box center [1258, 135] width 65 height 76
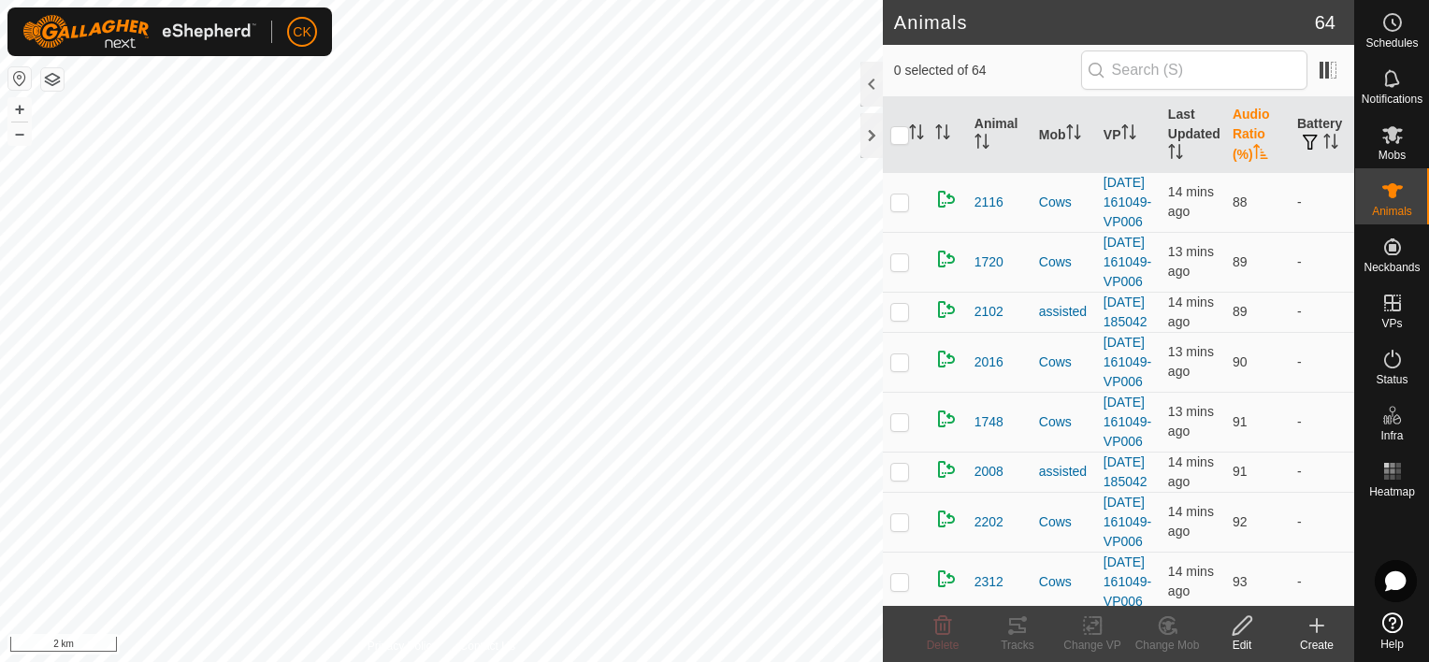
click at [1249, 121] on th "Audio Ratio (%)" at bounding box center [1258, 135] width 65 height 76
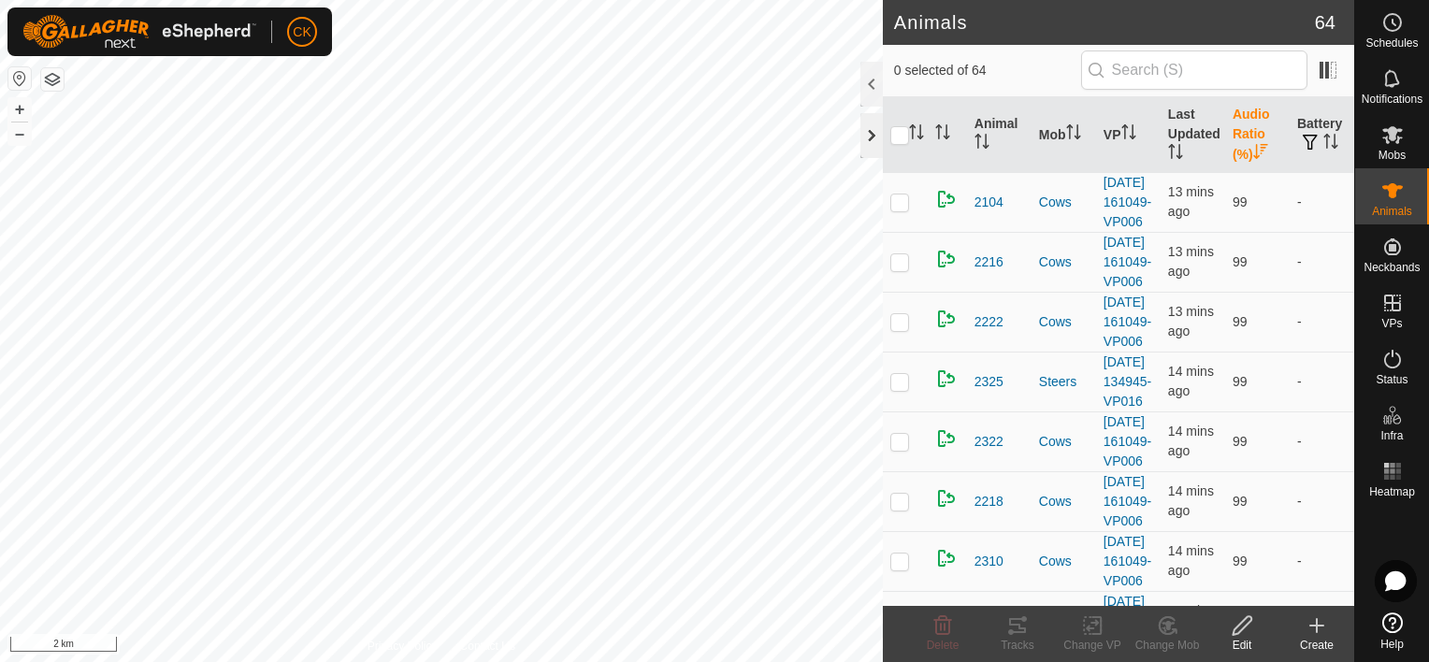
click at [864, 129] on div at bounding box center [872, 135] width 22 height 45
